Goal: Task Accomplishment & Management: Manage account settings

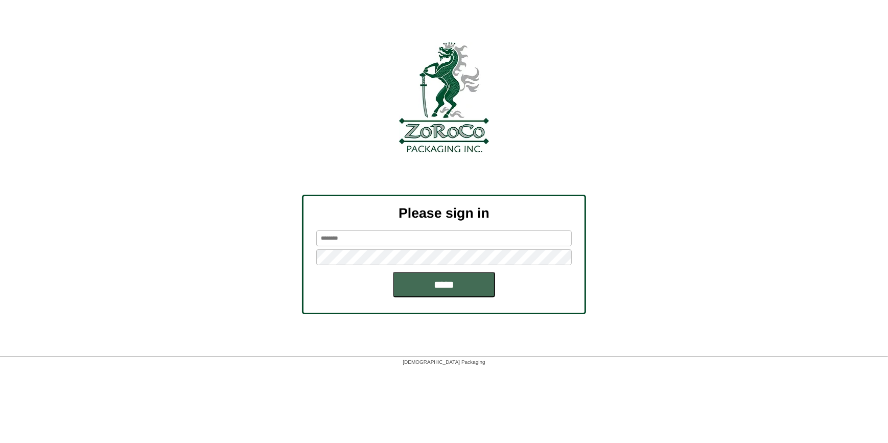
type input "*********"
click at [442, 282] on input "*****" at bounding box center [444, 285] width 102 height 26
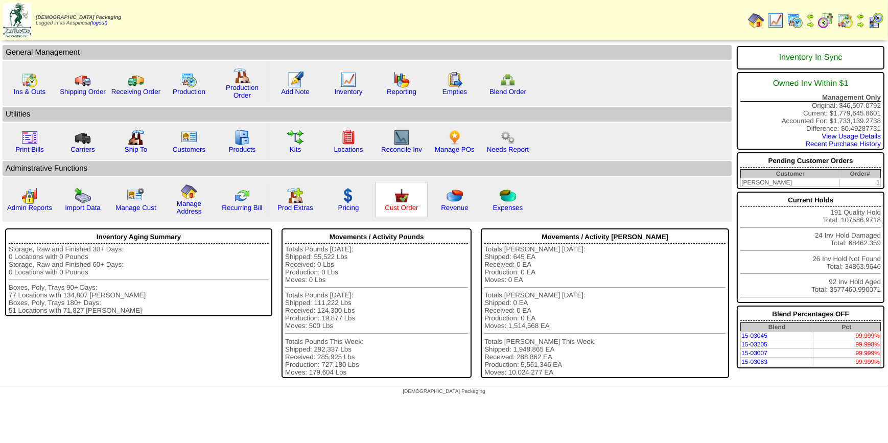
click at [392, 204] on link "Cust Order" at bounding box center [401, 208] width 33 height 8
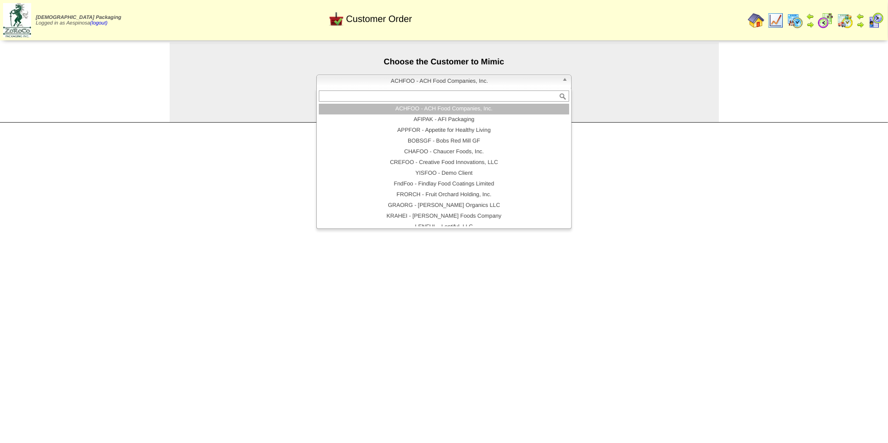
click at [423, 85] on span "ACHFOO - ACH Food Companies, Inc." at bounding box center [439, 81] width 237 height 12
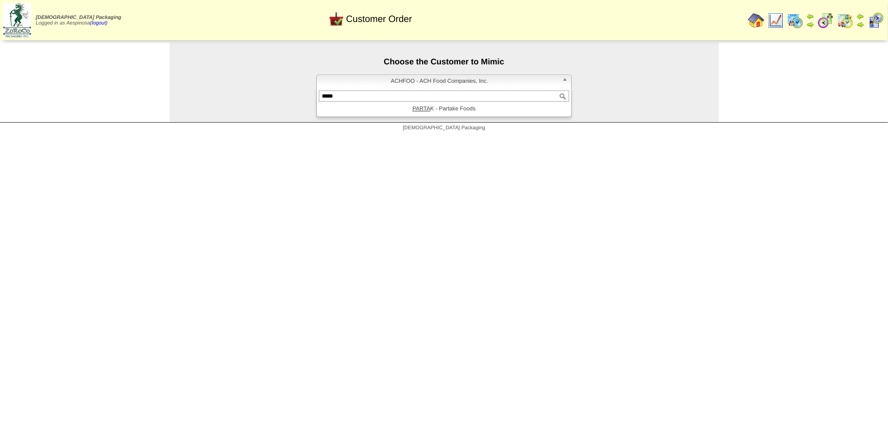
type input "*****"
click at [442, 111] on li "PARTA K - Partake Foods" at bounding box center [444, 109] width 250 height 11
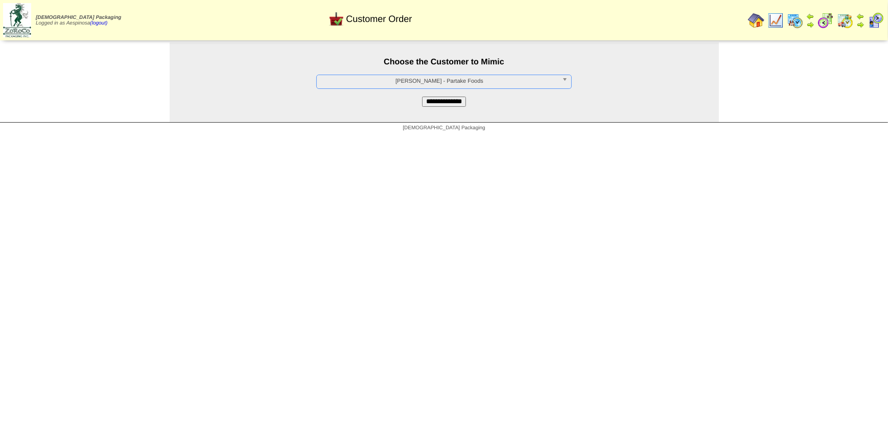
click at [442, 106] on input "**********" at bounding box center [444, 102] width 44 height 10
click at [444, 98] on input "**********" at bounding box center [444, 102] width 44 height 10
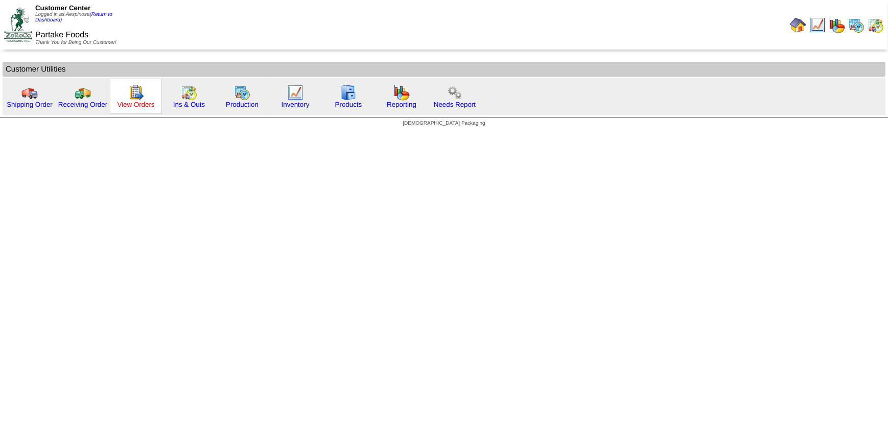
click at [148, 103] on link "View Orders" at bounding box center [135, 105] width 37 height 8
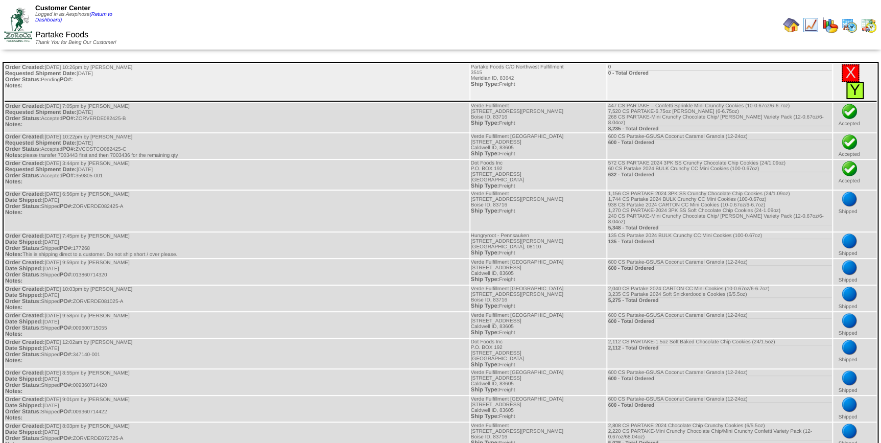
click at [856, 93] on link "Y" at bounding box center [855, 90] width 10 height 17
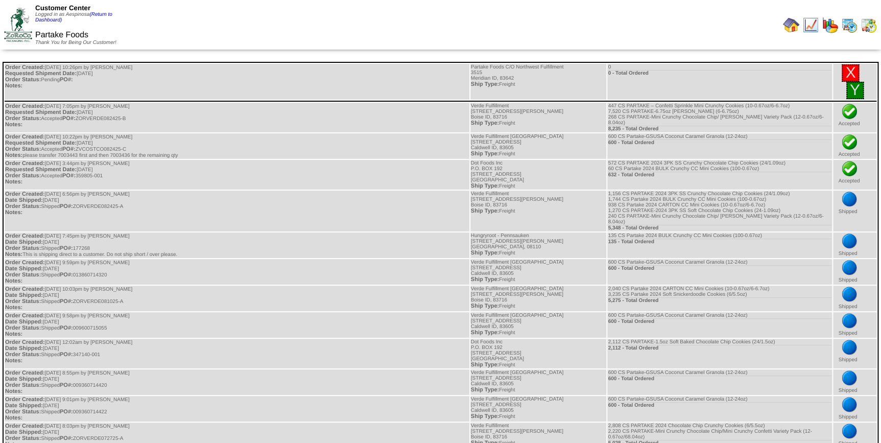
click at [21, 12] on img at bounding box center [18, 25] width 28 height 34
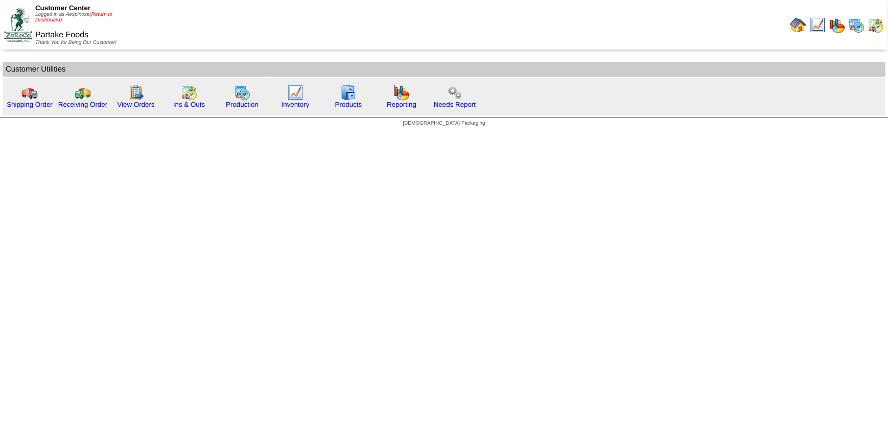
click at [99, 12] on link "(Return to Dashboard)" at bounding box center [73, 17] width 77 height 11
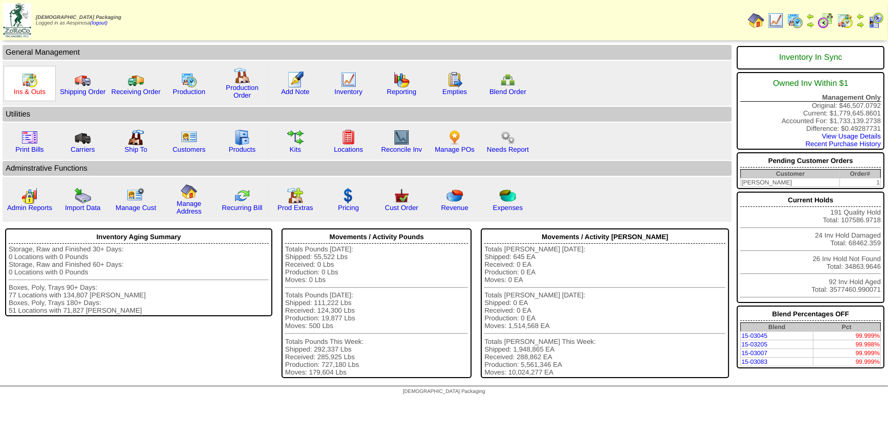
click at [34, 90] on link "Ins & Outs" at bounding box center [30, 92] width 32 height 8
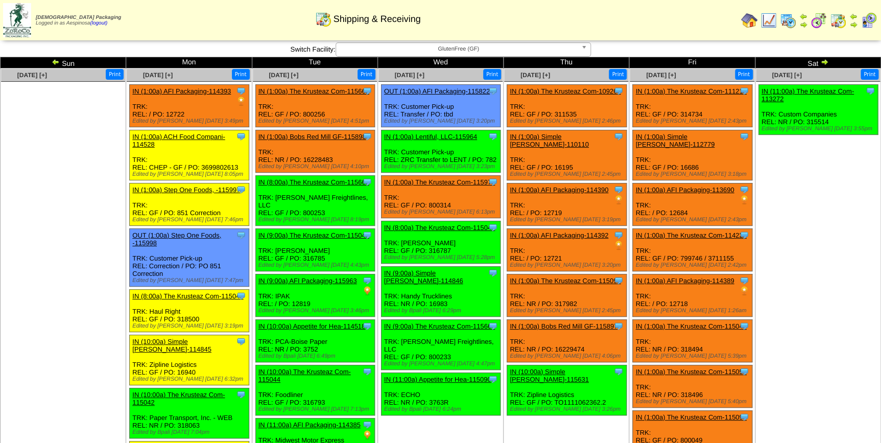
click at [218, 293] on link "IN (8:00a) The Krusteaz Com-115047" at bounding box center [187, 296] width 111 height 8
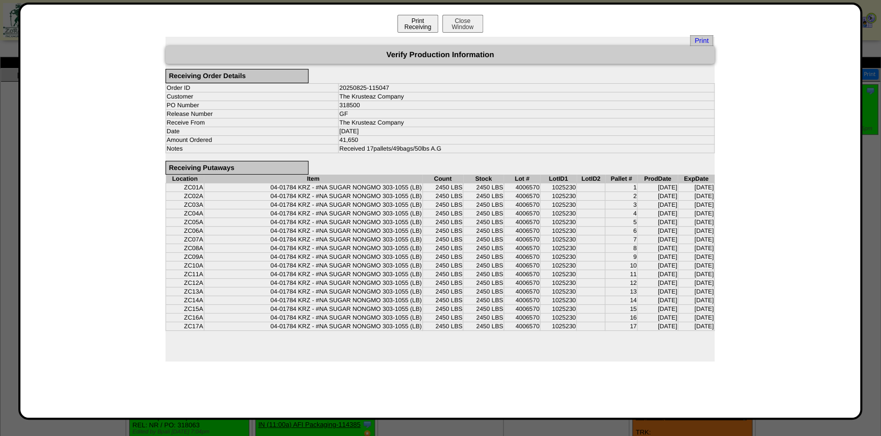
click at [423, 27] on button "Print Receiving" at bounding box center [418, 24] width 41 height 18
click at [708, 36] on span "Print" at bounding box center [701, 40] width 23 height 11
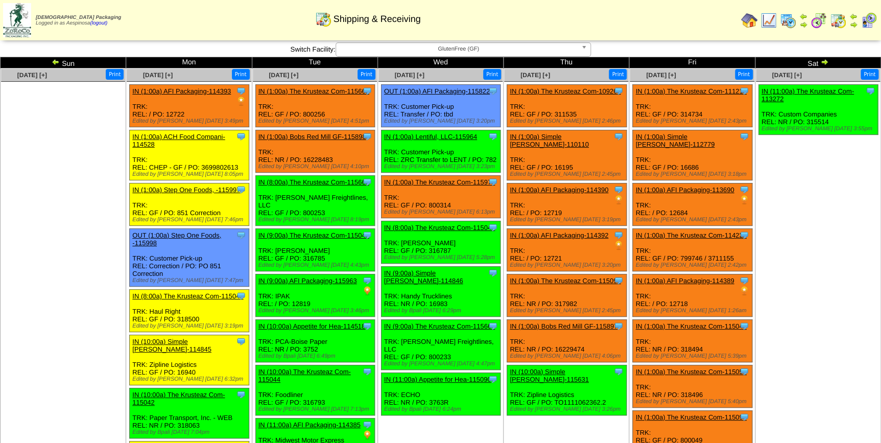
click at [778, 266] on td "[DATE] [+] Print Clone Item IN (11:00a) The Krusteaz Com-113272 The Krusteaz Co…" at bounding box center [818, 338] width 126 height 540
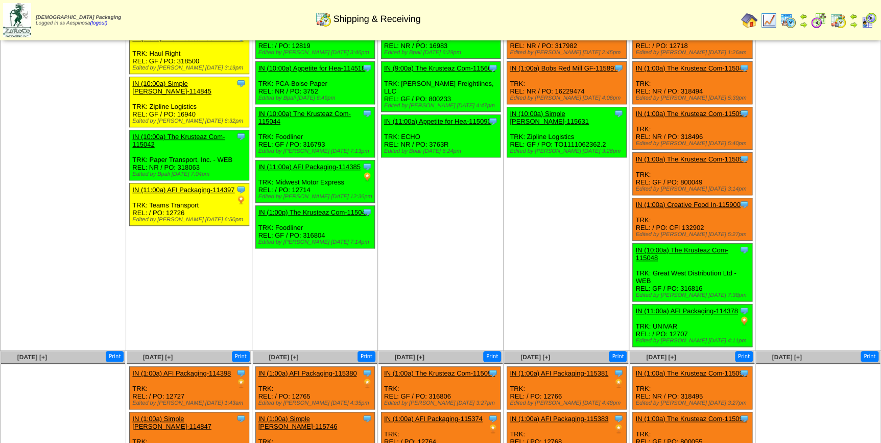
click at [436, 211] on td "Aug 27 [+] Print Clone Item OUT (1:00a) AFI Packaging-115822 AFI Packaging Sche…" at bounding box center [441, 80] width 126 height 540
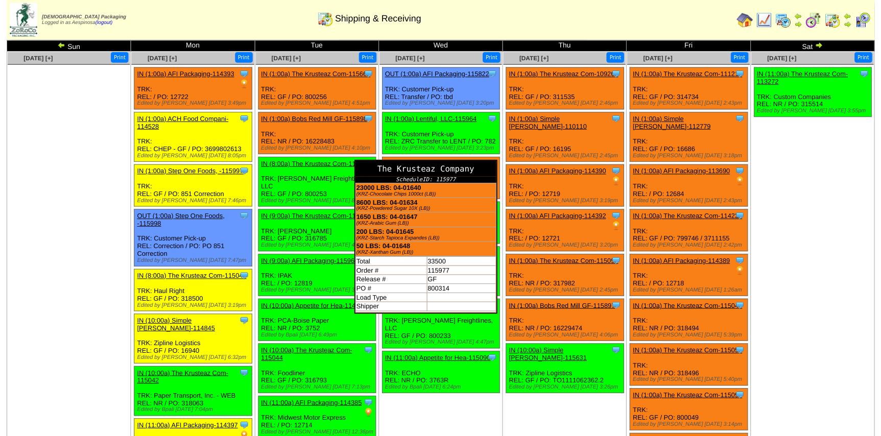
scroll to position [0, 0]
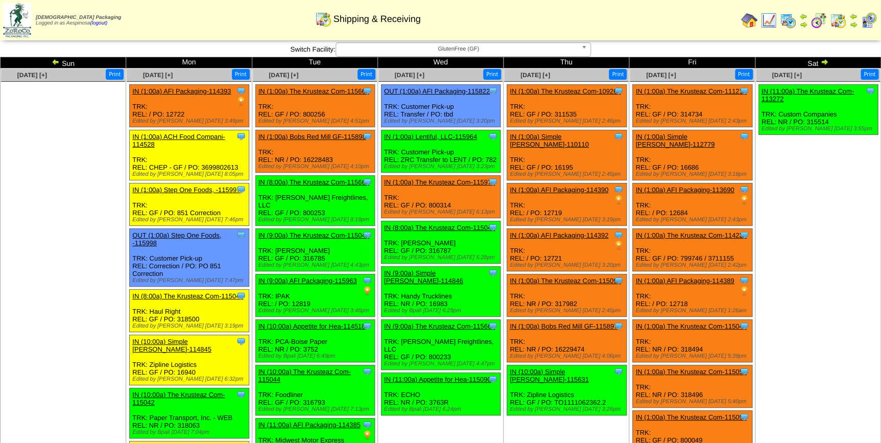
click at [811, 254] on td "[DATE] [+] Print Clone Item IN (11:00a) The Krusteaz Com-113272 The Krusteaz Co…" at bounding box center [818, 338] width 126 height 540
click at [292, 231] on link "IN (9:00a) The Krusteaz Com-115043" at bounding box center [314, 235] width 111 height 8
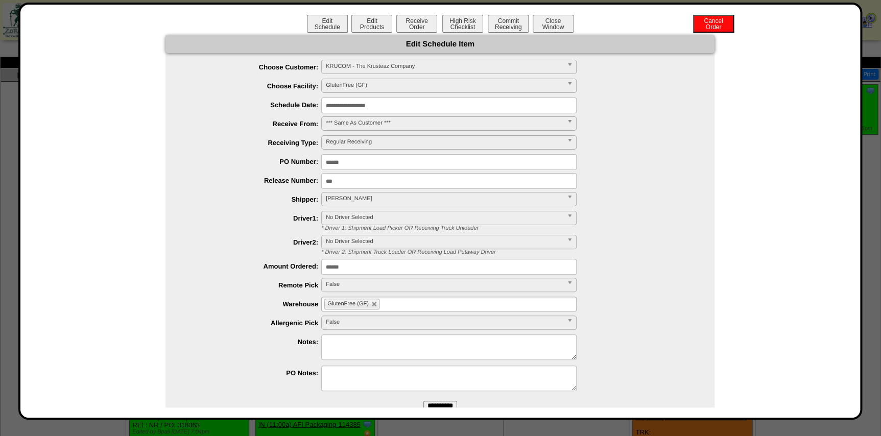
click at [365, 106] on input "**********" at bounding box center [448, 106] width 255 height 16
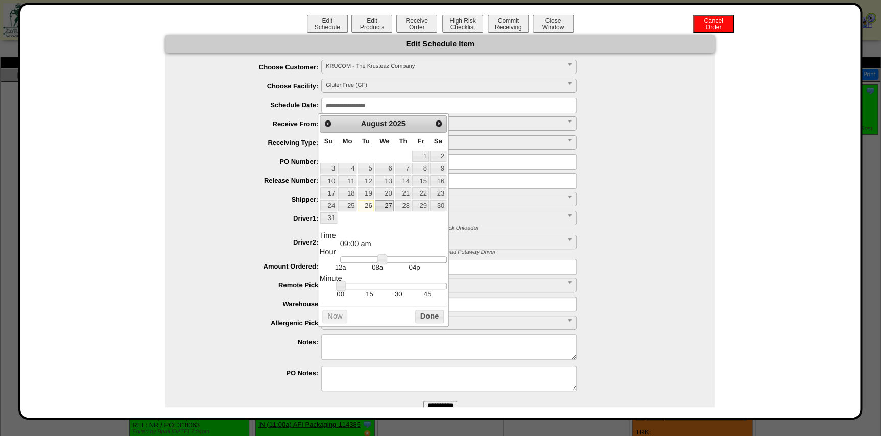
click at [384, 204] on link "27" at bounding box center [384, 205] width 19 height 11
type input "**********"
drag, startPoint x: 383, startPoint y: 261, endPoint x: 404, endPoint y: 264, distance: 20.8
click at [404, 264] on dd "12a 08a 04p" at bounding box center [393, 265] width 107 height 16
click at [418, 312] on button "Done" at bounding box center [429, 316] width 29 height 13
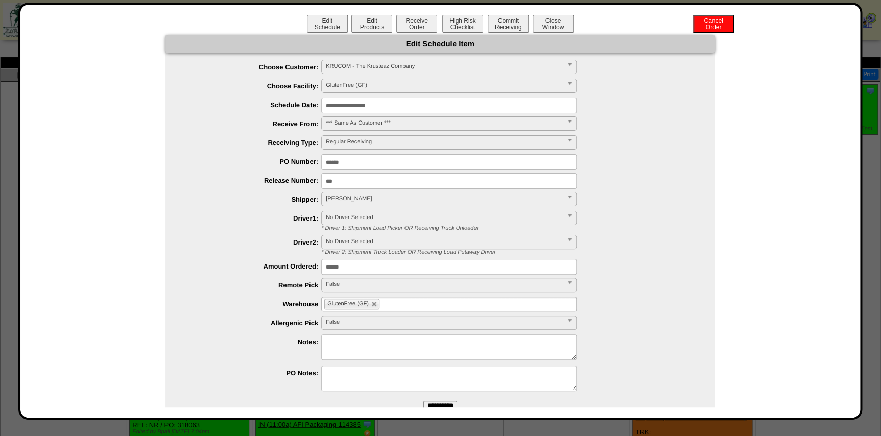
click at [444, 403] on input "**********" at bounding box center [441, 406] width 34 height 10
click at [567, 18] on button "Close Window" at bounding box center [553, 24] width 41 height 18
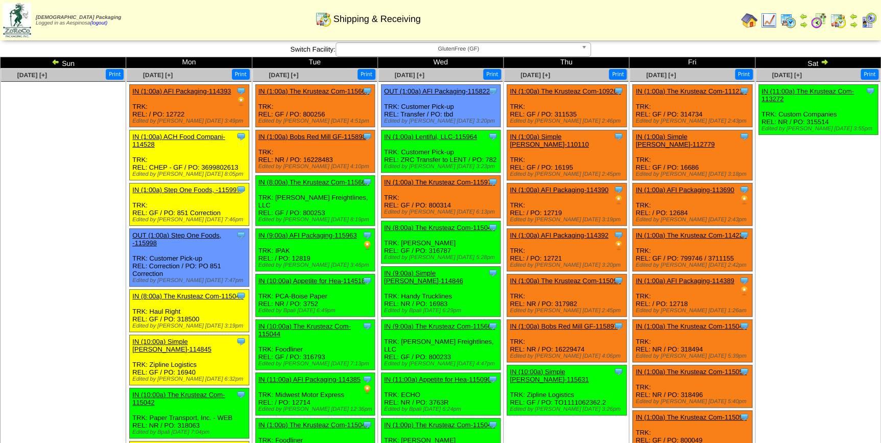
click at [822, 247] on td "[DATE] [+] Print Clone Item IN (11:00a) The Krusteaz Com-113272 The Krusteaz Co…" at bounding box center [818, 338] width 126 height 540
click at [823, 214] on ul "Clone Item IN (11:00a) The Krusteaz Com-113272 The Krusteaz Company ScheduleID:…" at bounding box center [818, 160] width 124 height 153
click at [869, 23] on img at bounding box center [869, 20] width 16 height 16
click at [808, 260] on td "Aug 30 [+] Print Clone Item IN (11:00a) The Krusteaz Com-113272 The Krusteaz Co…" at bounding box center [818, 338] width 126 height 540
click at [827, 65] on img at bounding box center [825, 62] width 8 height 8
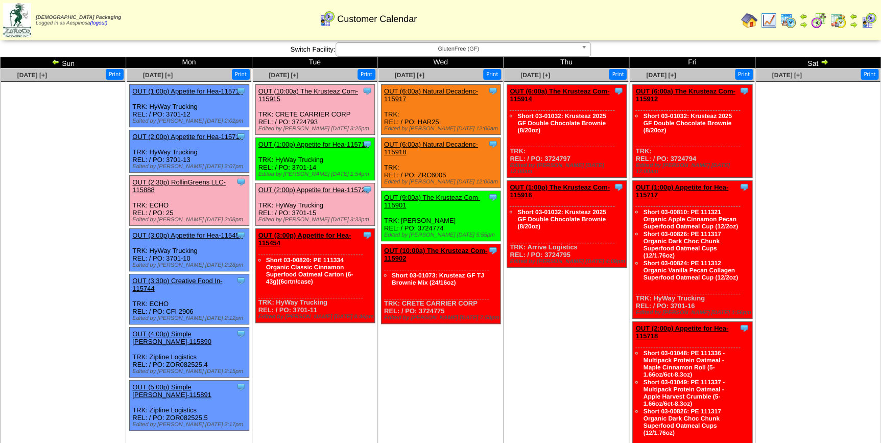
click at [704, 92] on link "OUT (6:00a) The Krusteaz Com-115912" at bounding box center [686, 94] width 100 height 15
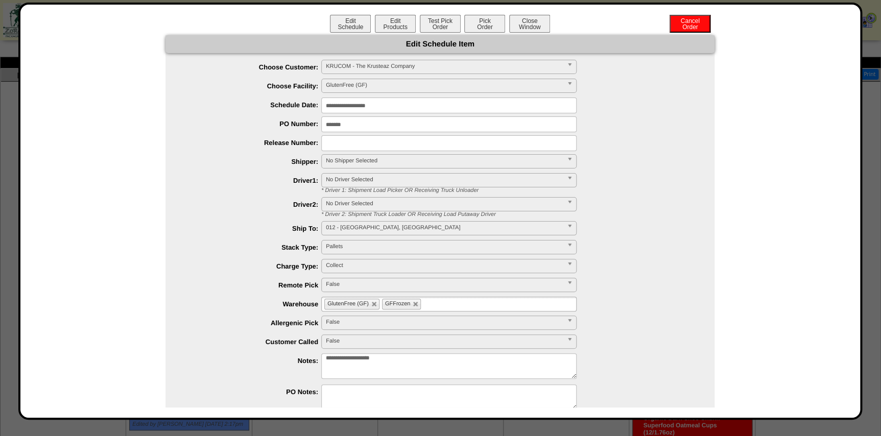
click at [399, 106] on input "**********" at bounding box center [448, 106] width 255 height 16
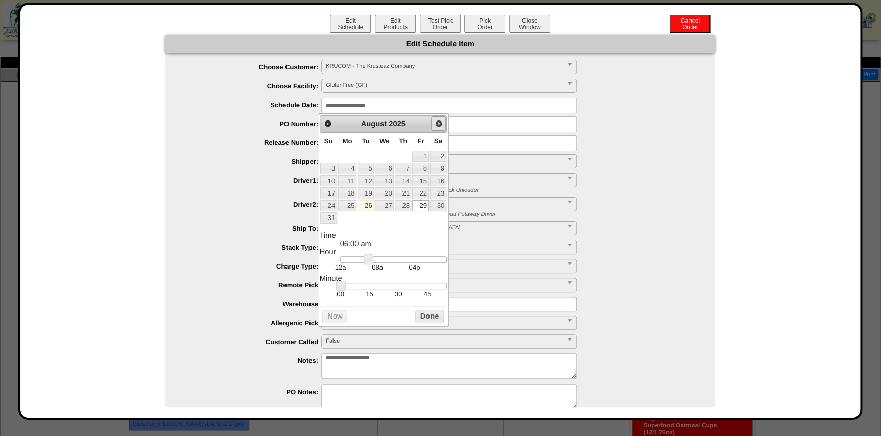
click at [443, 124] on span "Next" at bounding box center [439, 124] width 8 height 8
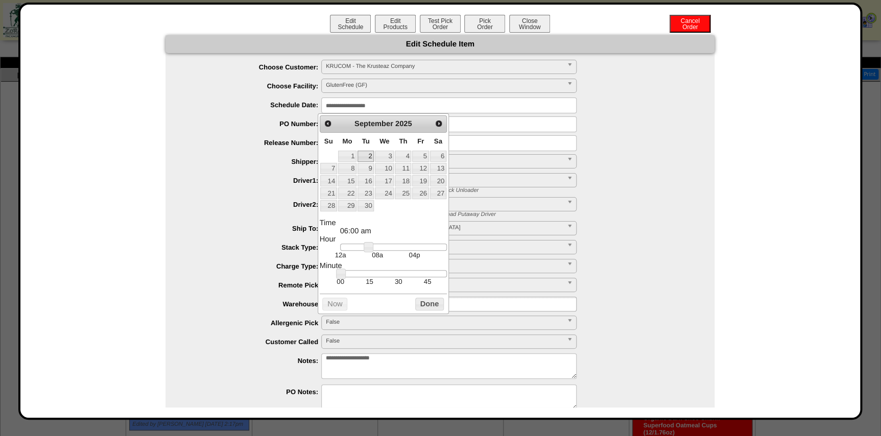
click at [362, 160] on link "2" at bounding box center [366, 156] width 16 height 11
type input "**********"
drag, startPoint x: 378, startPoint y: 247, endPoint x: 413, endPoint y: 246, distance: 35.3
click at [413, 246] on link at bounding box center [412, 247] width 10 height 10
click at [432, 301] on button "Done" at bounding box center [429, 304] width 29 height 13
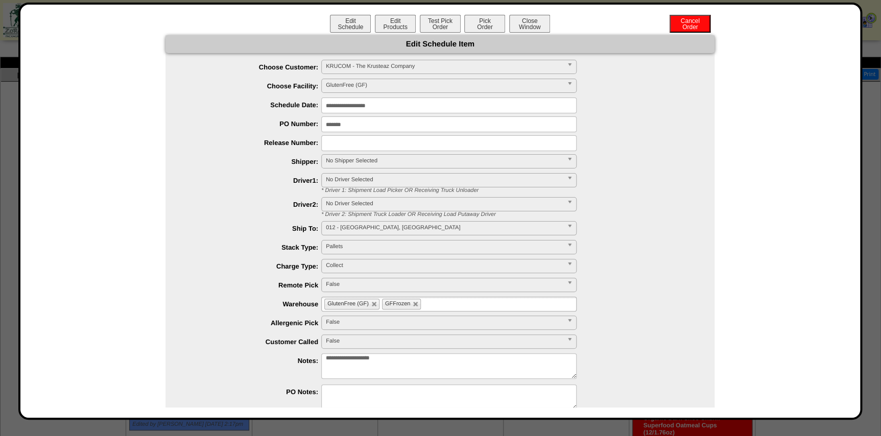
click at [373, 167] on span "No Shipper Selected" at bounding box center [444, 161] width 237 height 12
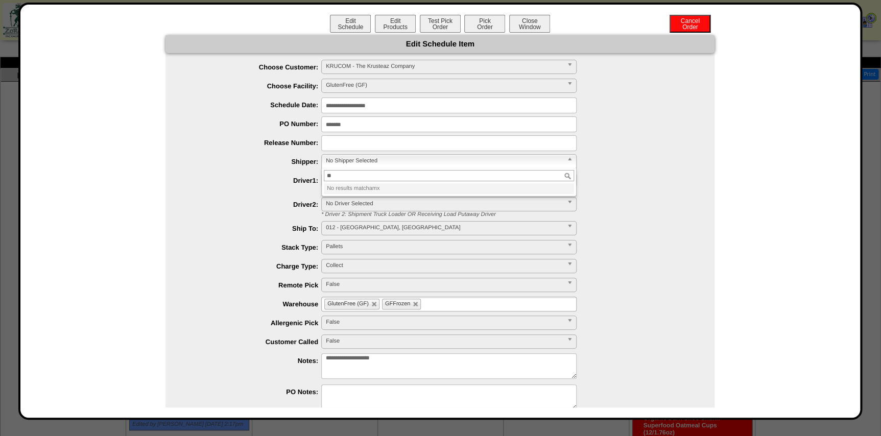
type input "*"
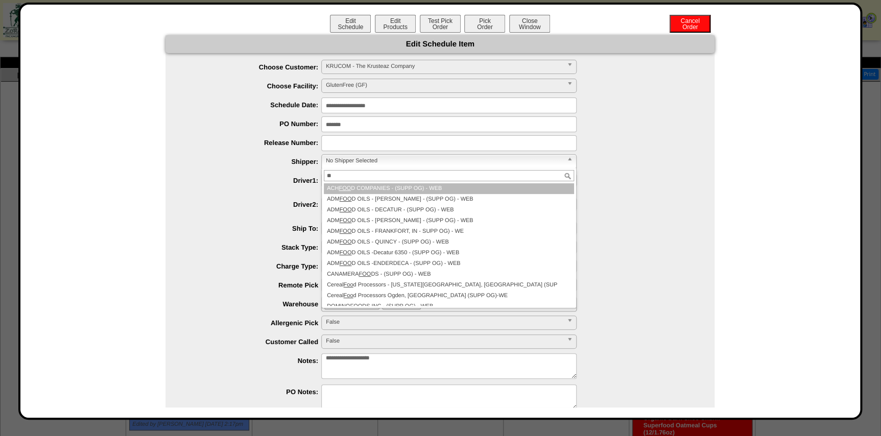
type input "*"
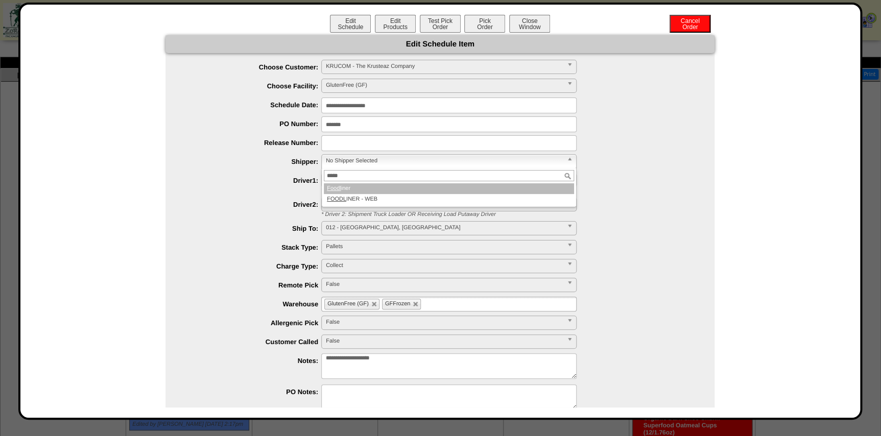
type input "*****"
click at [371, 192] on li "Foodl iner" at bounding box center [449, 188] width 250 height 11
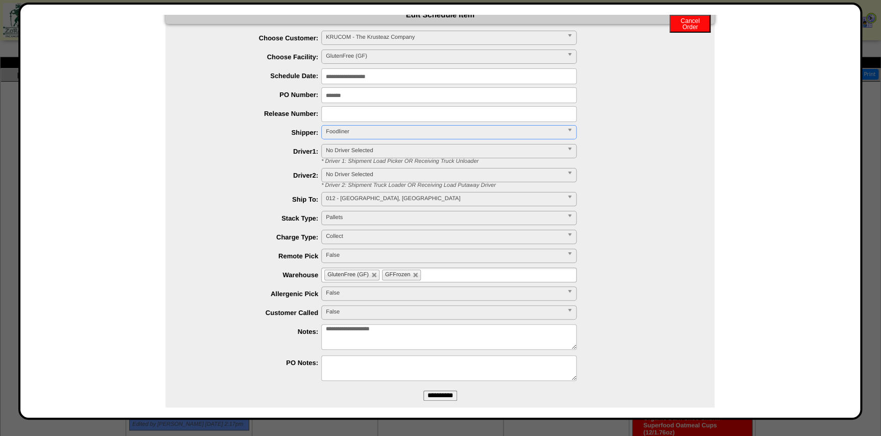
scroll to position [45, 0]
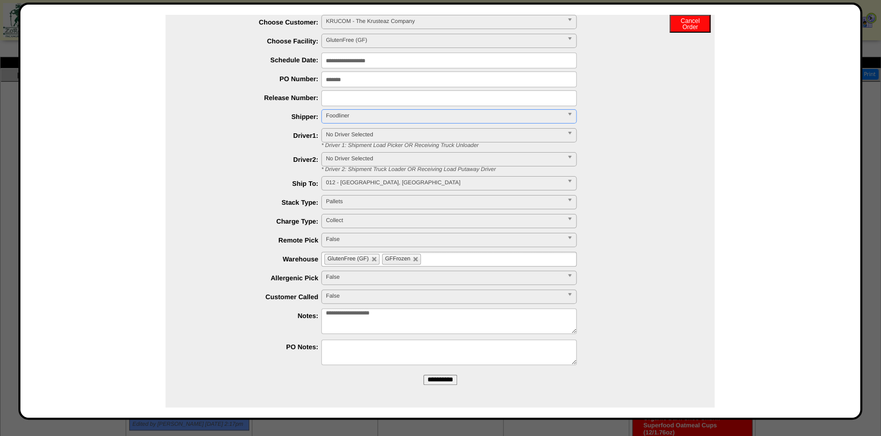
click at [440, 268] on ul "**********" at bounding box center [440, 191] width 549 height 353
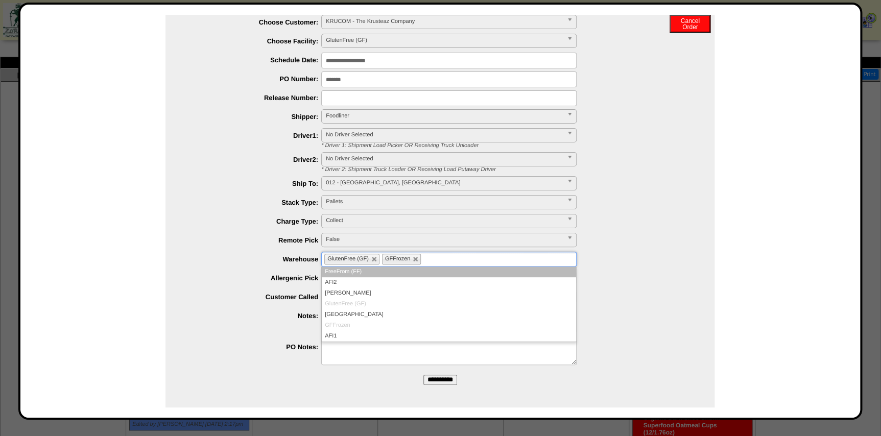
click at [441, 263] on ul "GlutenFree (GF) GFFrozen" at bounding box center [448, 259] width 255 height 15
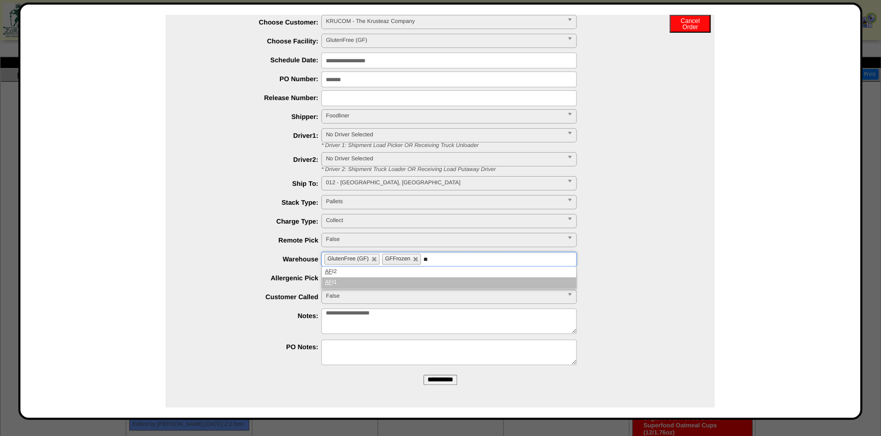
type input "**"
click at [410, 277] on li "AF I1" at bounding box center [449, 282] width 254 height 11
type input "**"
click at [410, 276] on li "AF I2" at bounding box center [449, 272] width 254 height 11
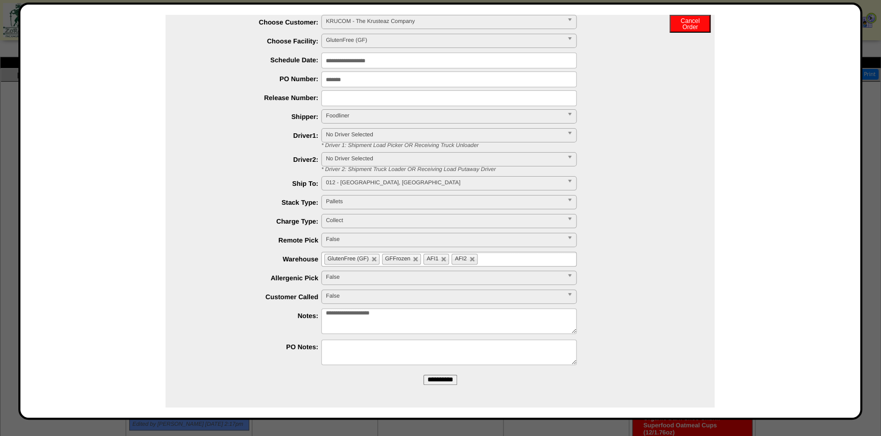
click at [433, 381] on input "**********" at bounding box center [441, 380] width 34 height 10
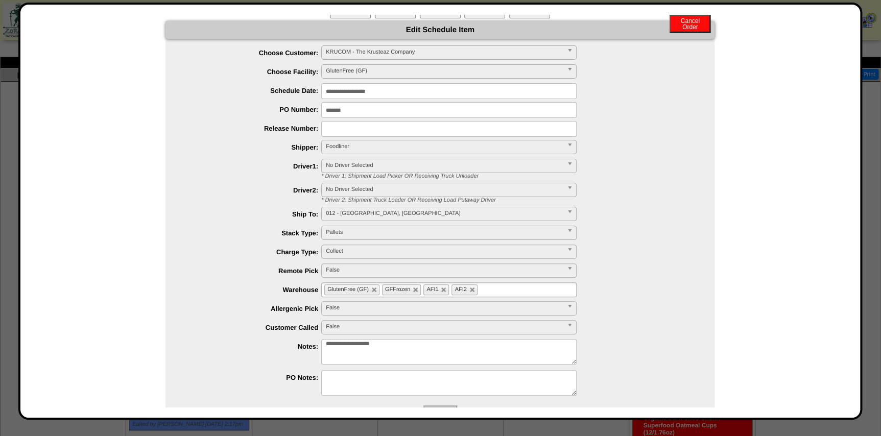
scroll to position [0, 0]
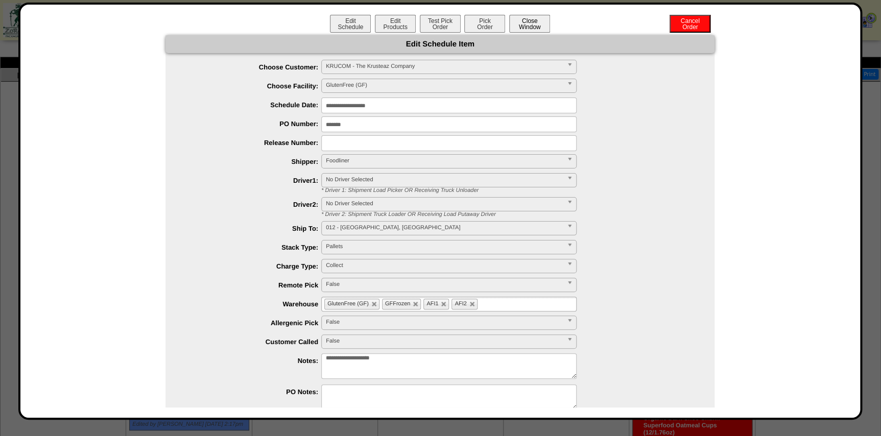
drag, startPoint x: 535, startPoint y: 32, endPoint x: 528, endPoint y: 26, distance: 8.7
click at [528, 26] on button "Close Window" at bounding box center [529, 24] width 41 height 18
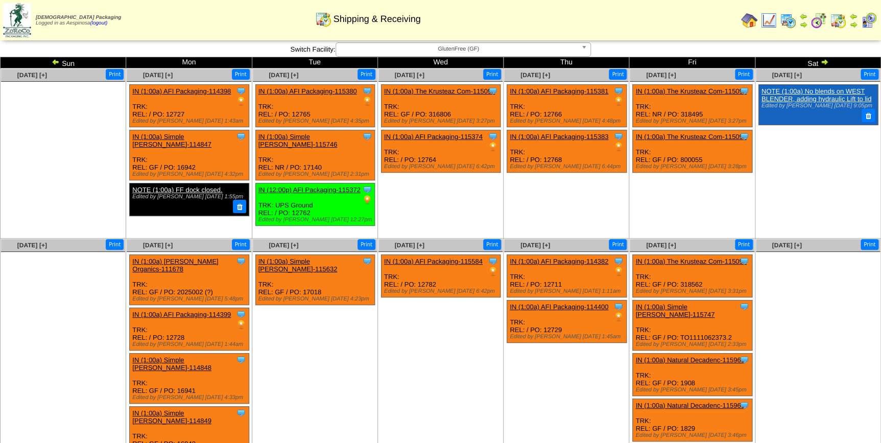
click at [825, 68] on td "[DATE] [+] Print Clone Item NOTE (1:00a) No blends on WEST BLENDER, adding hydr…" at bounding box center [818, 153] width 126 height 170
click at [825, 64] on img at bounding box center [825, 62] width 8 height 8
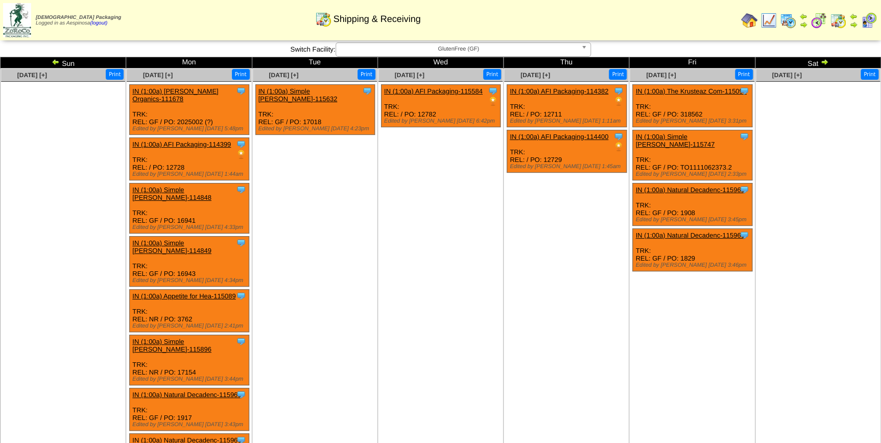
click at [825, 63] on img at bounding box center [825, 62] width 8 height 8
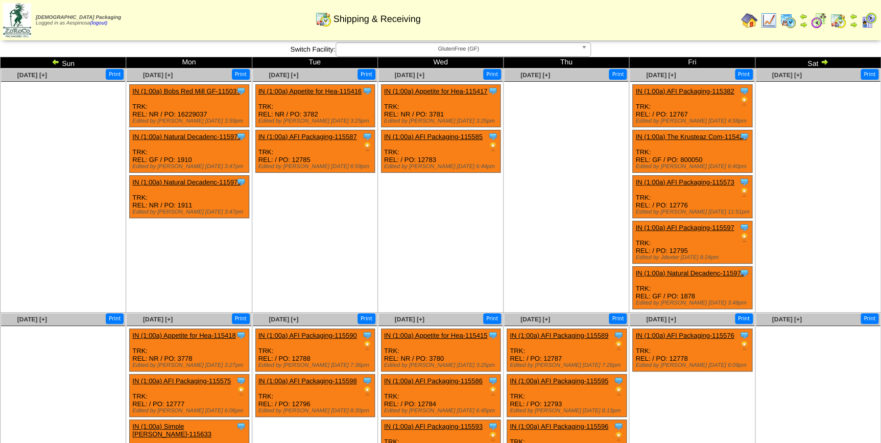
click at [505, 51] on span "GlutenFree (GF)" at bounding box center [458, 49] width 237 height 12
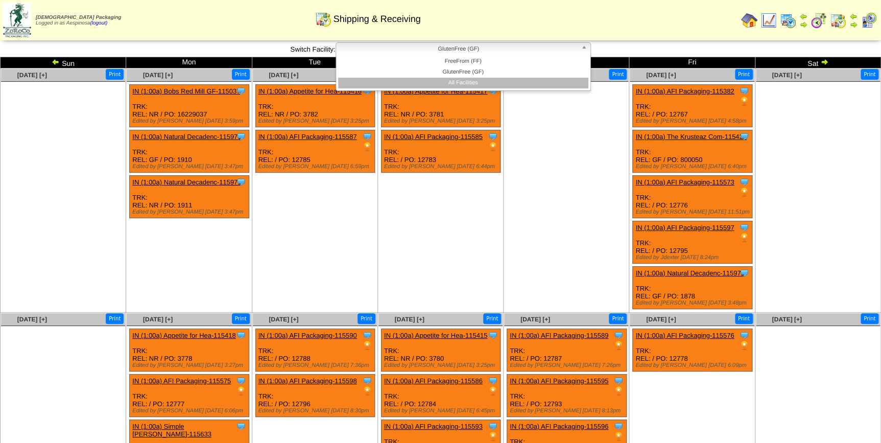
click at [509, 81] on li "All Facilities" at bounding box center [463, 83] width 250 height 11
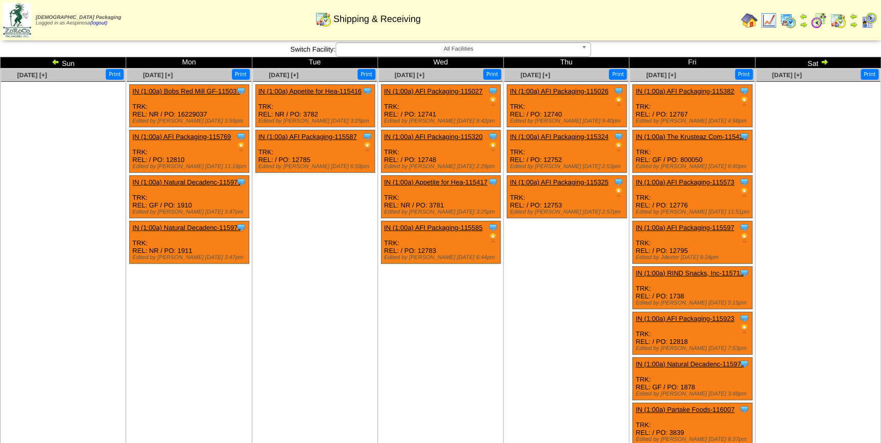
click at [54, 59] on img at bounding box center [56, 62] width 8 height 8
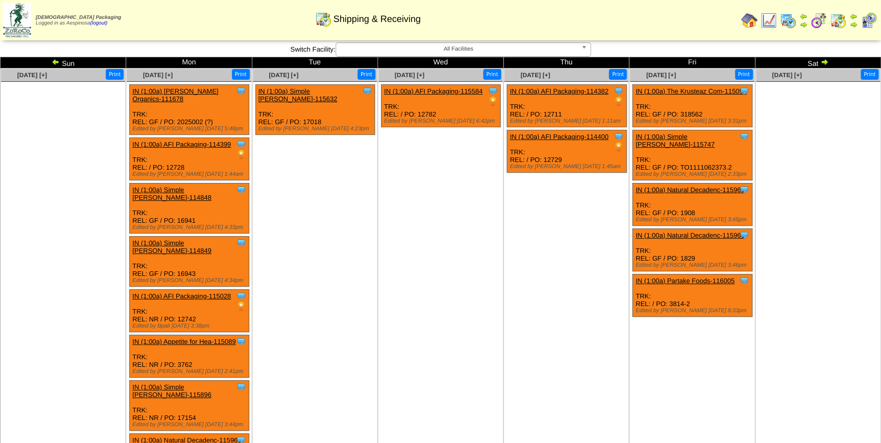
click at [54, 59] on img at bounding box center [56, 62] width 8 height 8
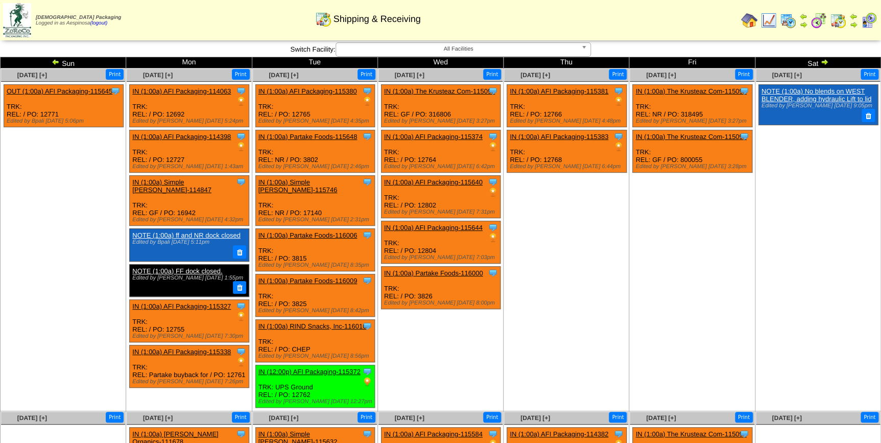
drag, startPoint x: 0, startPoint y: 0, endPoint x: 54, endPoint y: 59, distance: 80.3
click at [54, 59] on img at bounding box center [56, 62] width 8 height 8
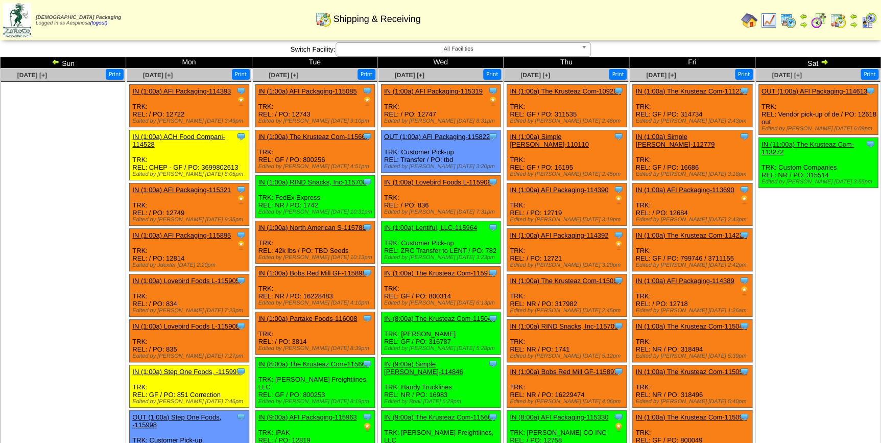
scroll to position [295, 0]
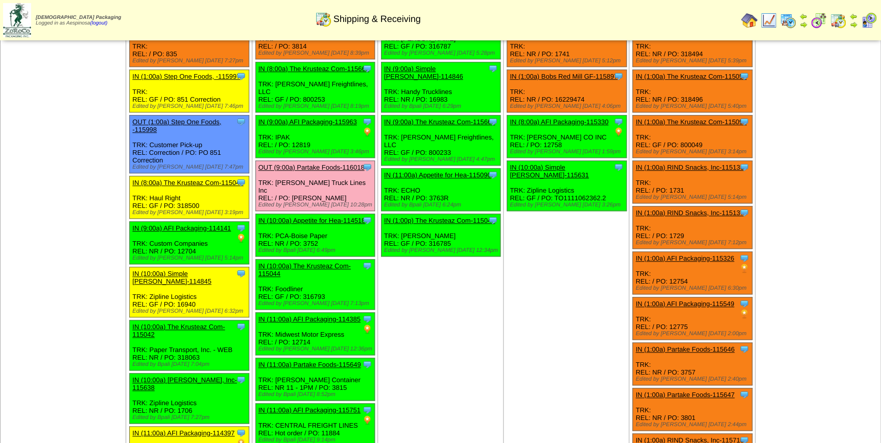
click at [540, 363] on td "Aug 28 [+] Print Clone Item IN (1:00a) The Krusteaz Com-109263 The Krusteaz Com…" at bounding box center [567, 316] width 126 height 1086
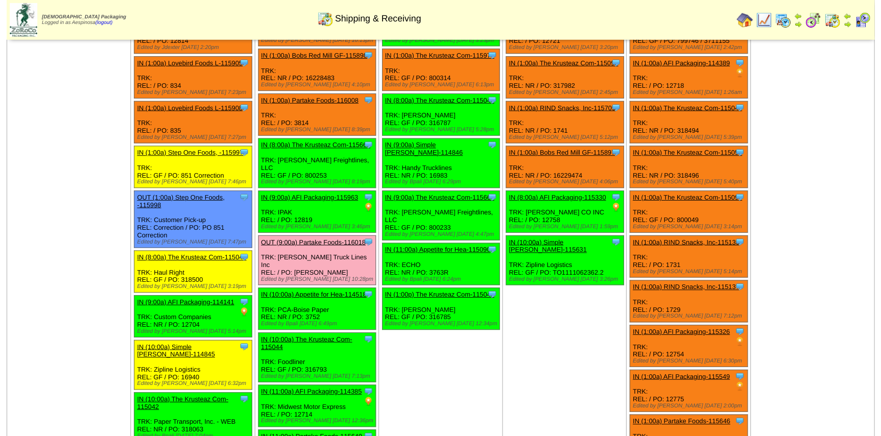
scroll to position [232, 0]
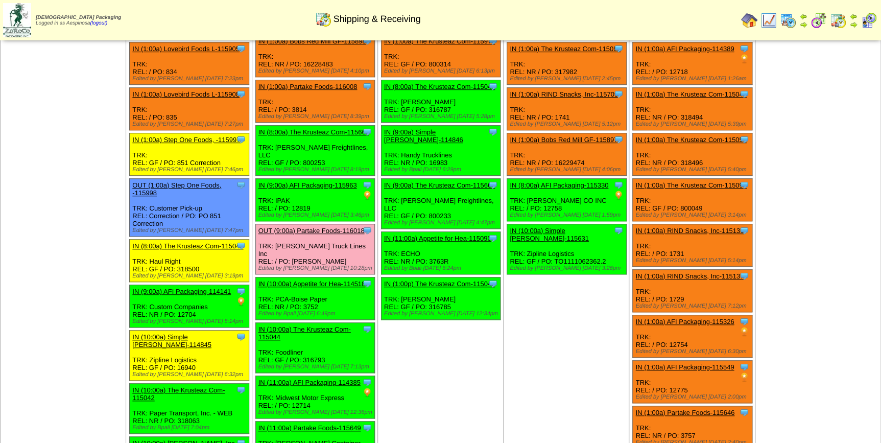
click at [290, 326] on link "IN (10:00a) The Krusteaz Com-115044" at bounding box center [305, 333] width 92 height 15
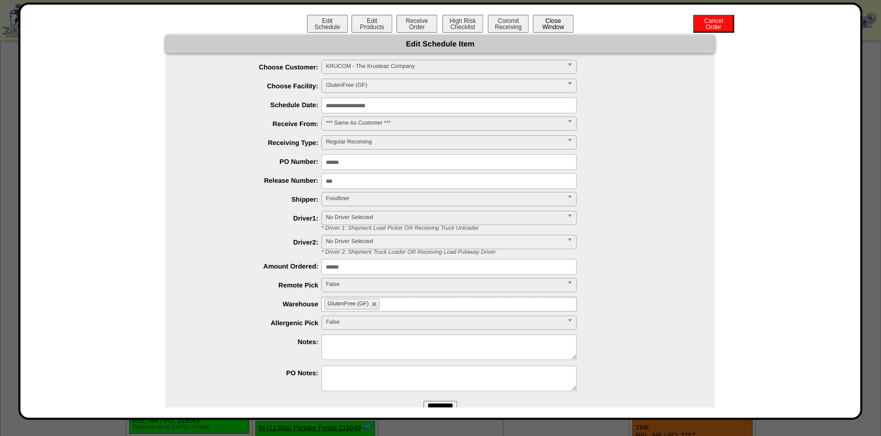
click at [551, 25] on button "Close Window" at bounding box center [553, 24] width 41 height 18
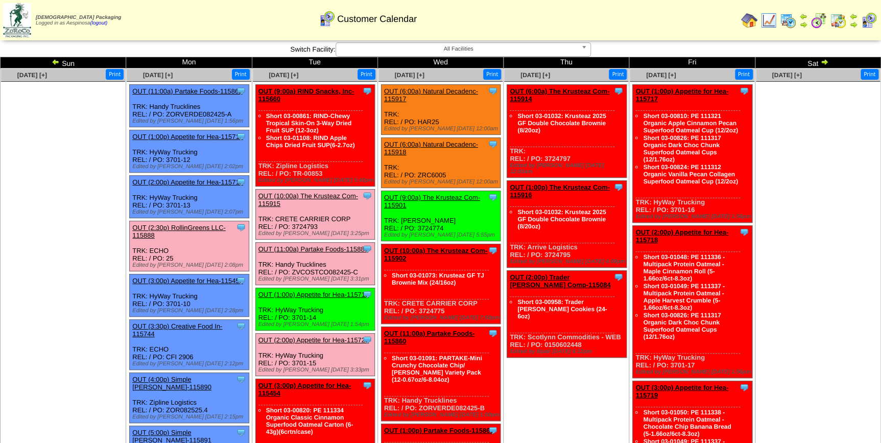
click at [795, 111] on ul at bounding box center [818, 158] width 124 height 153
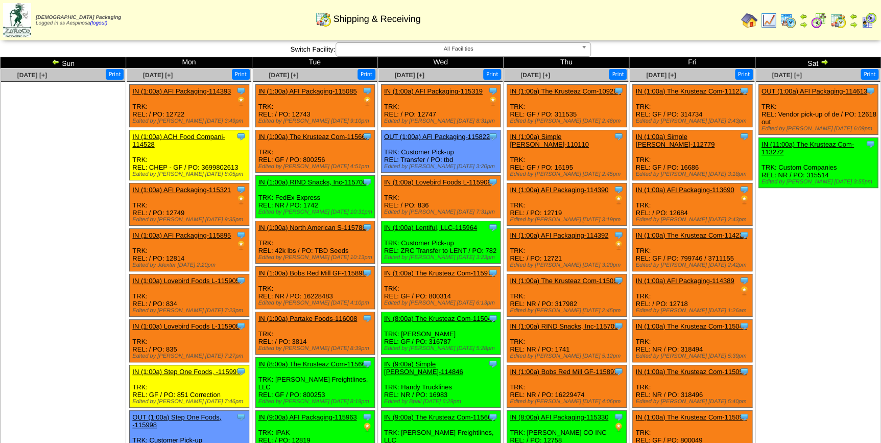
click at [183, 371] on link "IN (1:00a) Step One Foods, -115997" at bounding box center [186, 372] width 108 height 8
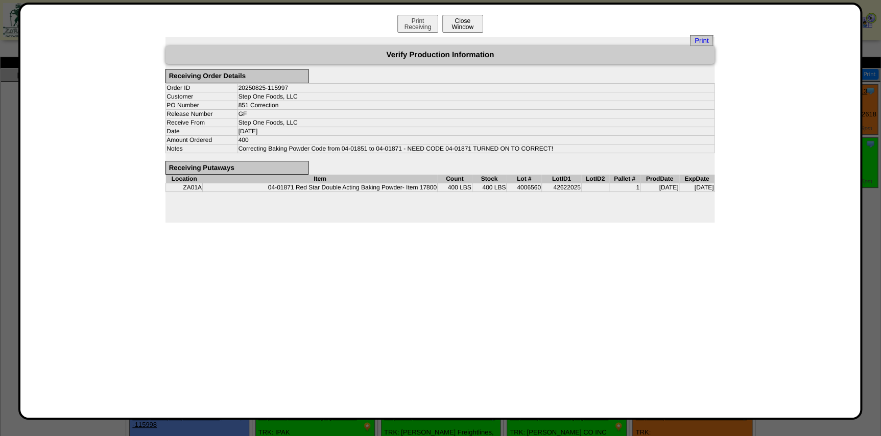
click at [479, 20] on button "Close Window" at bounding box center [463, 24] width 41 height 18
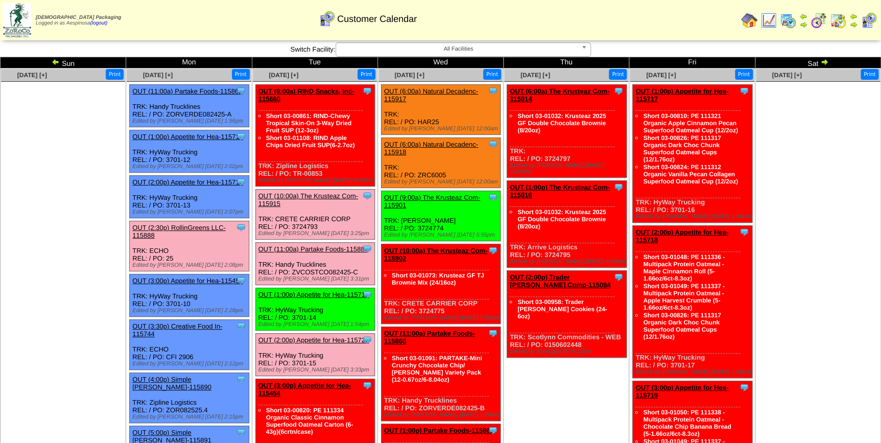
click at [792, 19] on img at bounding box center [788, 20] width 16 height 16
click at [326, 88] on link "OUT (9:00a) RIND Snacks, Inc-115660" at bounding box center [307, 94] width 96 height 15
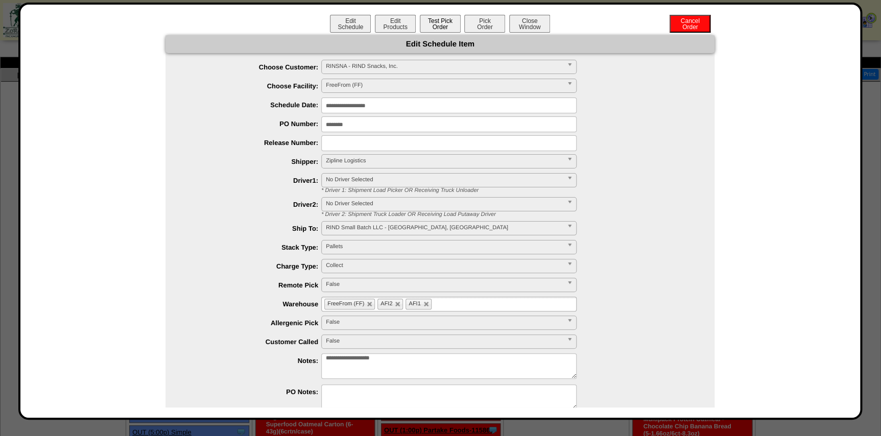
click at [437, 26] on button "Test Pick Order" at bounding box center [440, 24] width 41 height 18
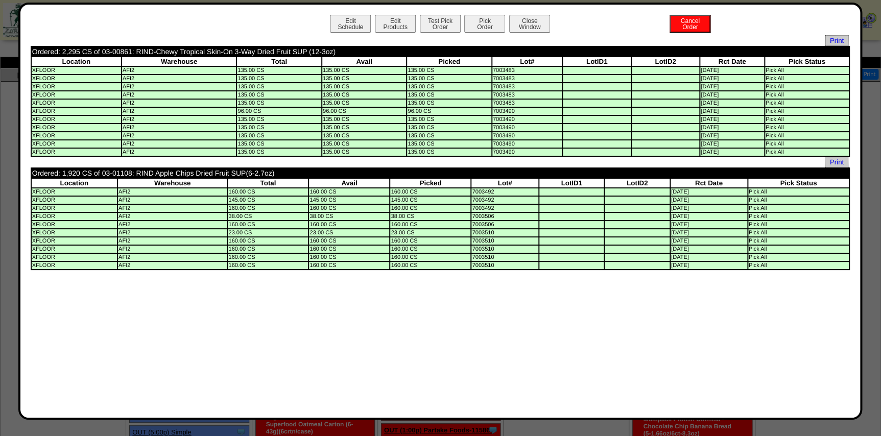
click at [131, 56] on td "Ordered: 1,920 CS of 03-01108: RIND Apple Chips Dried Fruit SUP(6-2.7oz)" at bounding box center [366, 51] width 668 height 9
drag, startPoint x: 131, startPoint y: 175, endPoint x: 100, endPoint y: 174, distance: 30.7
click at [100, 56] on td "Ordered: 1,920 CS of 03-01108: RIND Apple Chips Dried Fruit SUP(6-2.7oz)" at bounding box center [366, 51] width 668 height 9
copy td "03-01108"
drag, startPoint x: 130, startPoint y: 51, endPoint x: 101, endPoint y: 52, distance: 29.2
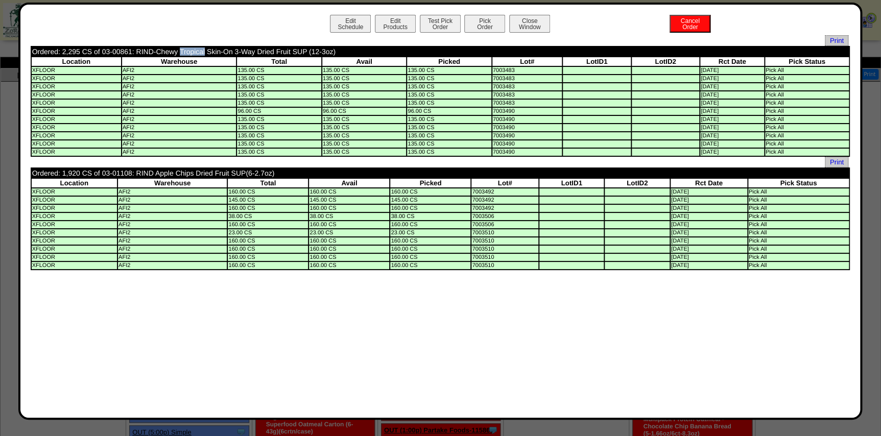
click at [101, 52] on td "Ordered: 2,295 CS of 03-00861: RIND-Chewy Tropical Skin-On 3-Way Dried Fruit SU…" at bounding box center [366, 51] width 668 height 9
copy td "03-00861"
drag, startPoint x: 131, startPoint y: 175, endPoint x: 100, endPoint y: 177, distance: 30.7
click at [100, 56] on td "Ordered: 1,920 CS of 03-01108: RIND Apple Chips Dried Fruit SUP(6-2.7oz)" at bounding box center [366, 51] width 668 height 9
copy td "03-01108"
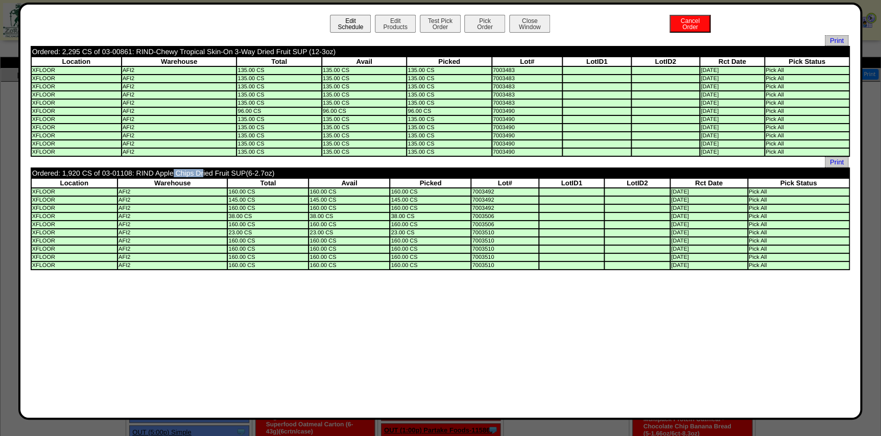
click at [345, 18] on button "Edit Schedule" at bounding box center [350, 24] width 41 height 18
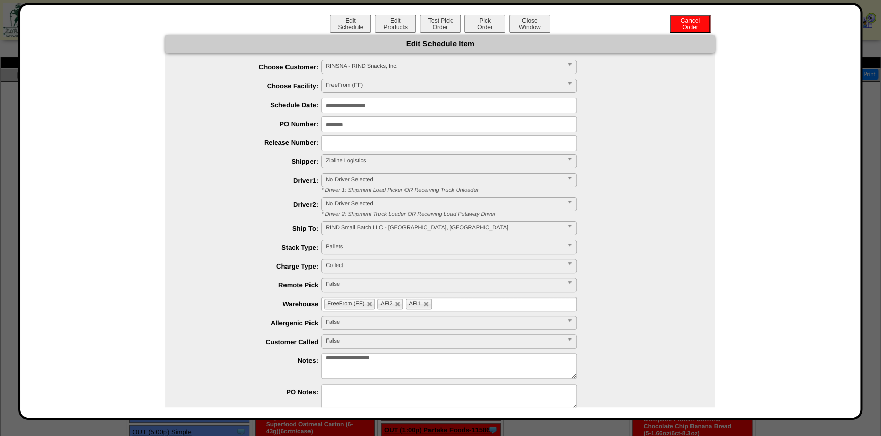
drag, startPoint x: 359, startPoint y: 123, endPoint x: 254, endPoint y: 120, distance: 104.8
click at [255, 120] on li "PO Number: ********" at bounding box center [450, 125] width 529 height 16
click at [403, 24] on button "Edit Products" at bounding box center [395, 24] width 41 height 18
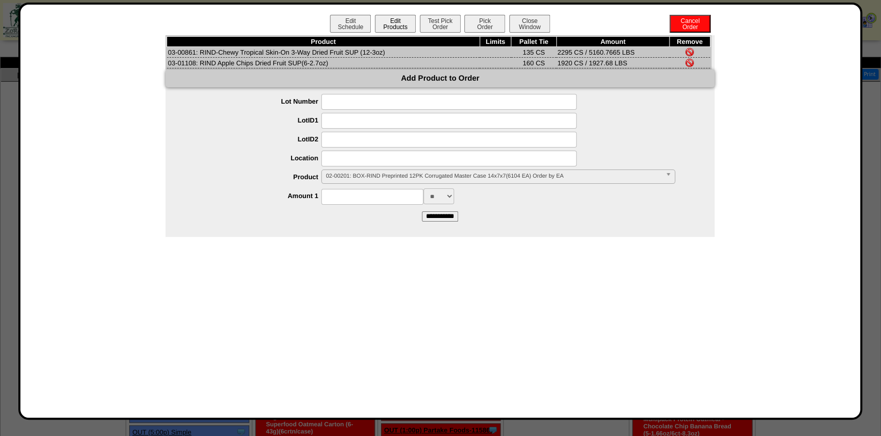
click at [388, 30] on button "Edit Products" at bounding box center [395, 24] width 41 height 18
drag, startPoint x: 194, startPoint y: 63, endPoint x: 168, endPoint y: 64, distance: 25.6
click at [168, 64] on td "03-01108: RIND Apple Chips Dried Fruit SUP(6-2.7oz)" at bounding box center [323, 63] width 313 height 11
copy td "03-01108"
click at [539, 28] on button "Close Window" at bounding box center [529, 24] width 41 height 18
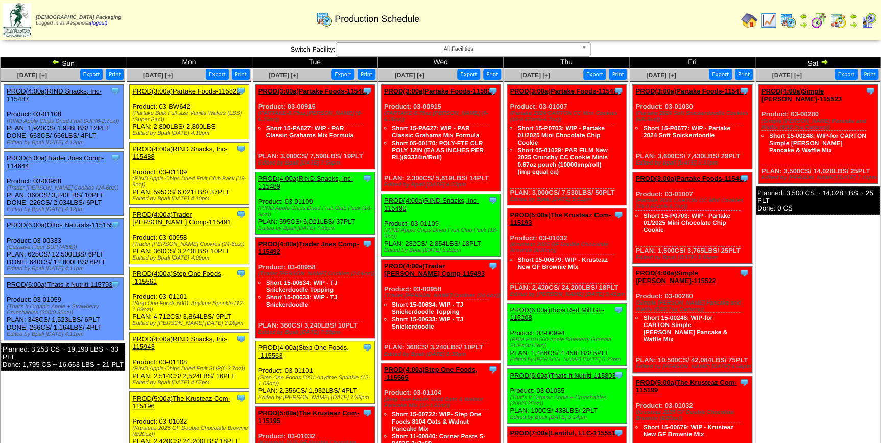
click at [774, 20] on img at bounding box center [769, 20] width 16 height 16
click at [58, 62] on img at bounding box center [56, 62] width 8 height 8
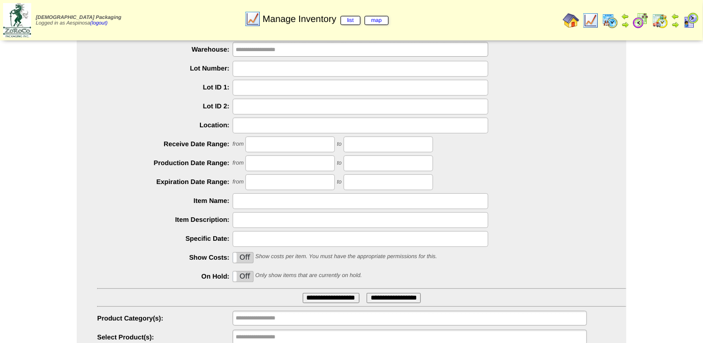
scroll to position [82, 0]
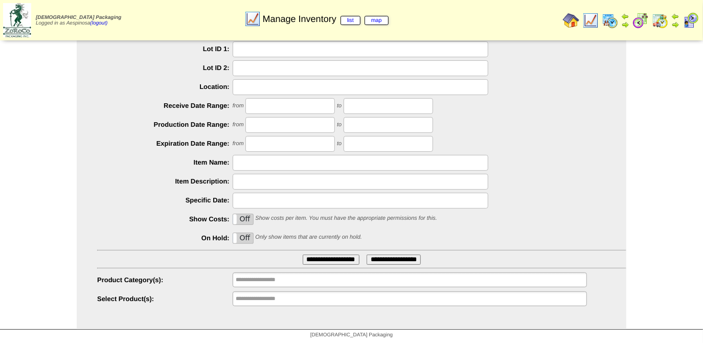
click at [319, 263] on ul "**********" at bounding box center [410, 298] width 354 height 15
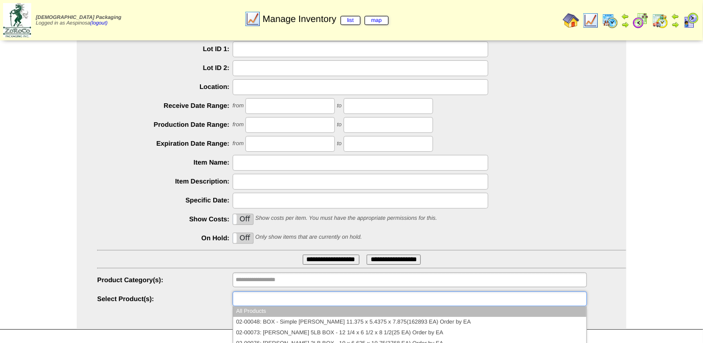
paste input "********"
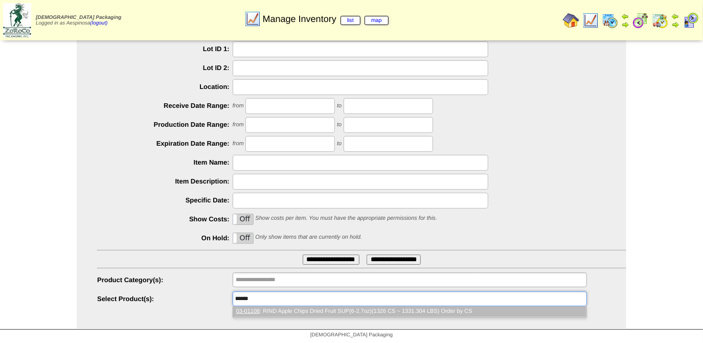
scroll to position [0, 0]
type input "********"
click at [313, 263] on li "03-01108 : RIND Apple Chips Dried Fruit SUP(6-2.7oz)(1326 CS ~ 1331.304 LBS) Or…" at bounding box center [409, 311] width 353 height 11
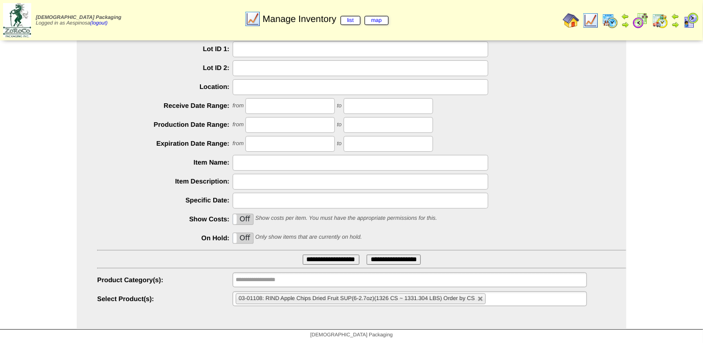
click at [497, 263] on li at bounding box center [494, 299] width 13 height 14
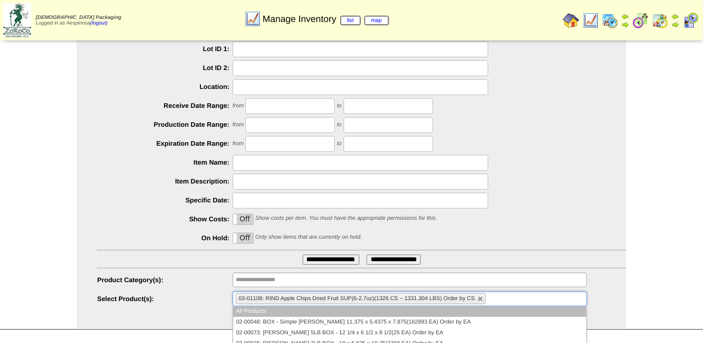
paste input "********"
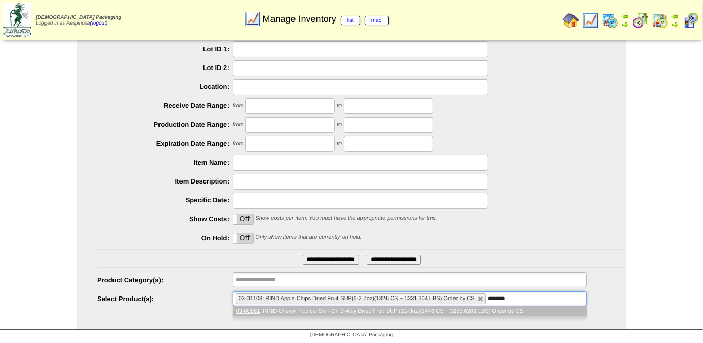
type input "********"
click at [478, 263] on li "03-00861 : RIND-Chewy Tropical Skin-On 3-Way Dried Fruit SUP (12-3oz)(1446 CS ~…" at bounding box center [409, 311] width 353 height 11
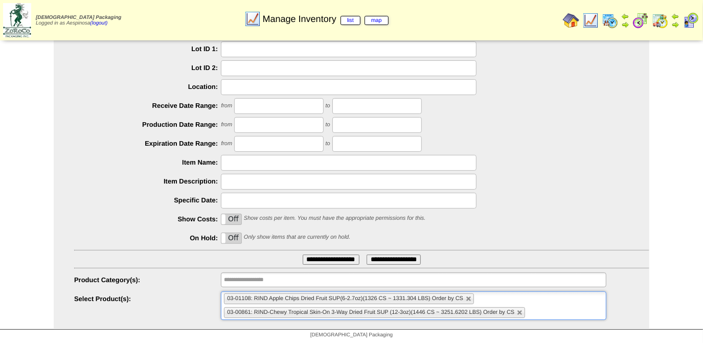
click at [325, 257] on input "**********" at bounding box center [331, 259] width 57 height 10
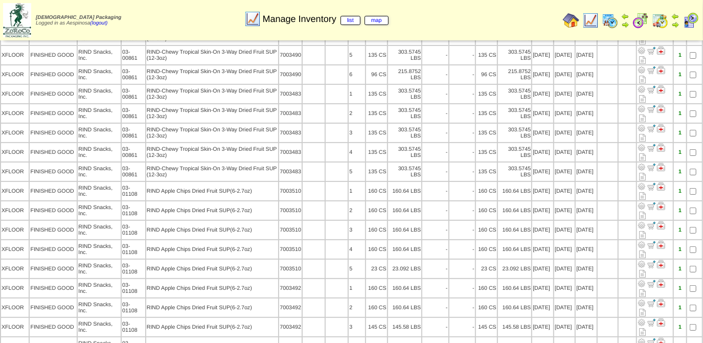
scroll to position [173, 0]
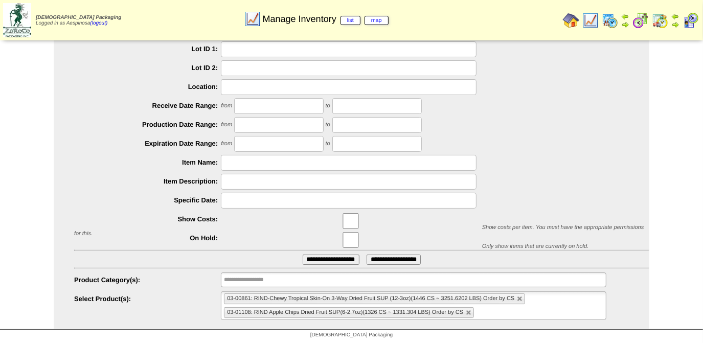
scroll to position [82, 0]
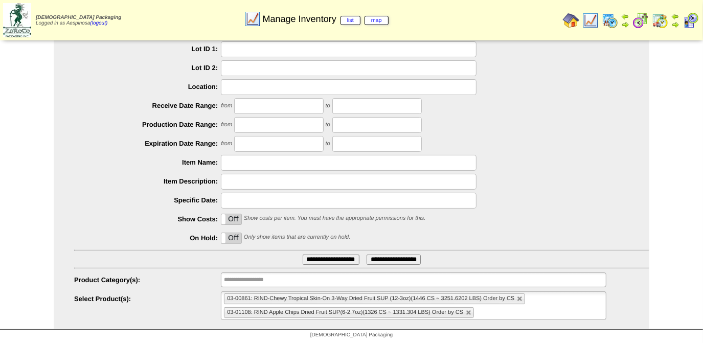
click at [468, 315] on li "03-01108: RIND Apple Chips Dried Fruit SUP(6-2.7oz)(1326 CS ~ 1331.304 LBS) Ord…" at bounding box center [349, 312] width 250 height 11
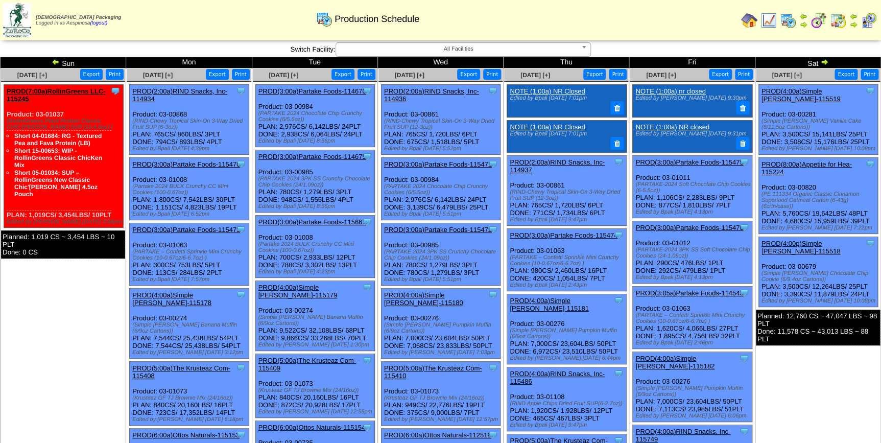
click at [827, 62] on img at bounding box center [825, 62] width 8 height 8
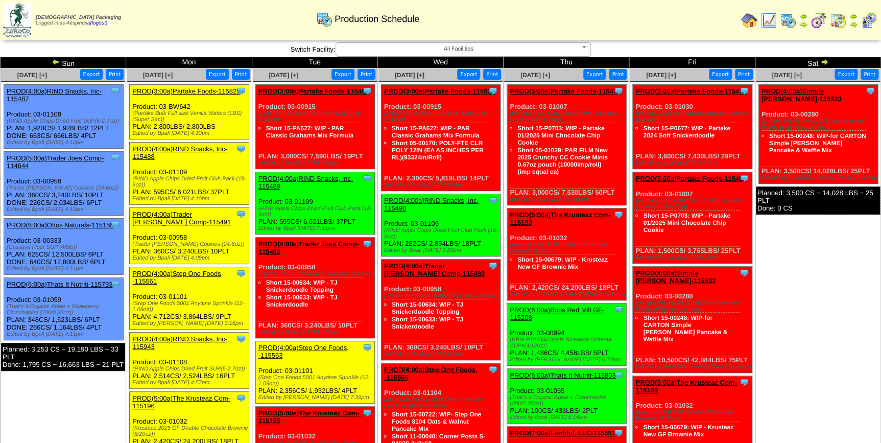
drag, startPoint x: 837, startPoint y: 231, endPoint x: 838, endPoint y: 237, distance: 5.7
click at [838, 234] on ul "Clone Item PROD(4:00a)Simple Mills-115523 Simple Mills ScheduleID: 115523 14028…" at bounding box center [818, 160] width 124 height 153
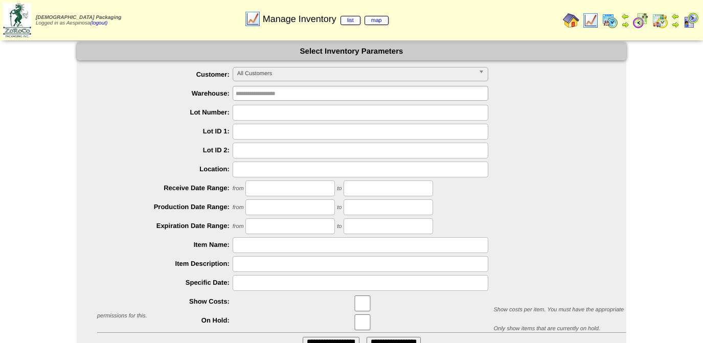
scroll to position [82, 0]
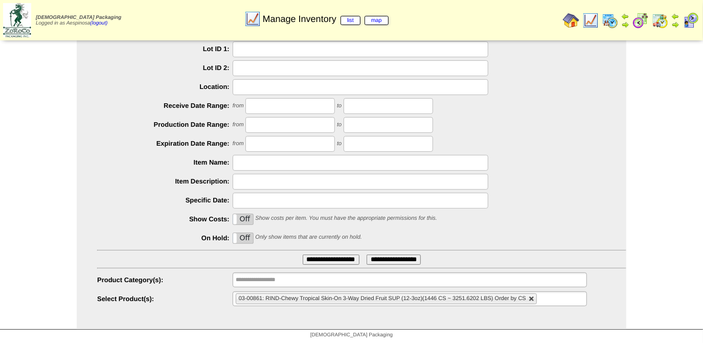
click at [528, 299] on link at bounding box center [531, 299] width 6 height 6
type input "**********"
click at [528, 299] on ul "**********" at bounding box center [410, 298] width 354 height 15
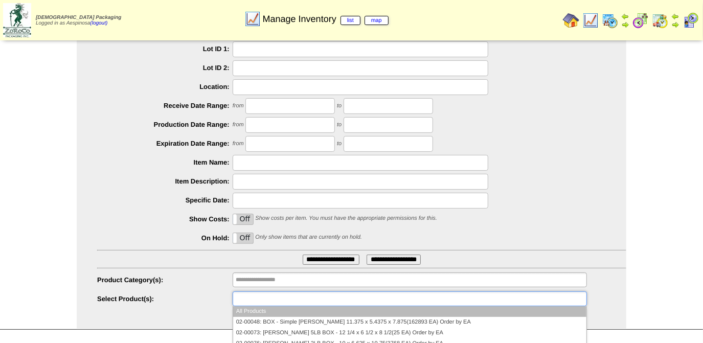
paste input "********"
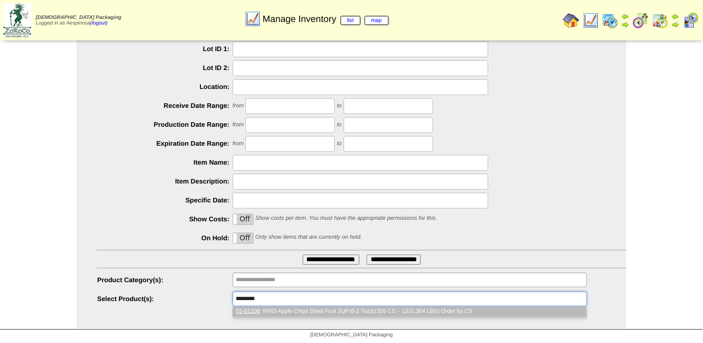
scroll to position [0, 0]
type input "********"
click at [327, 309] on li "03-01108 : RIND Apple Chips Dried Fruit SUP(6-2.7oz)(1326 CS ~ 1331.304 LBS) Or…" at bounding box center [409, 311] width 353 height 11
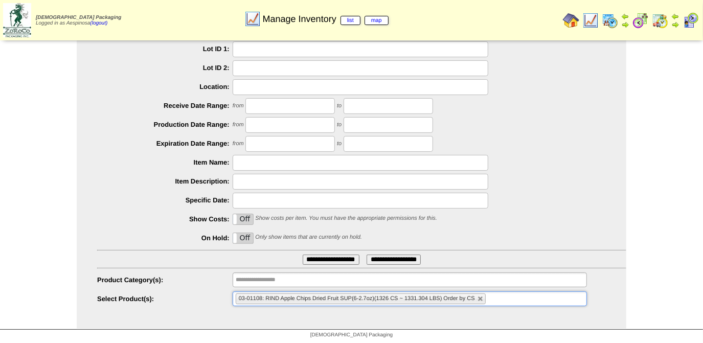
click at [327, 261] on input "**********" at bounding box center [331, 259] width 57 height 10
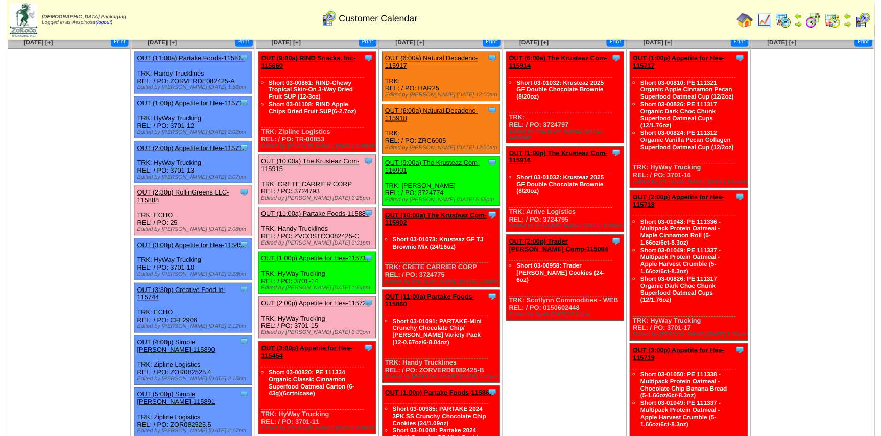
scroll to position [139, 0]
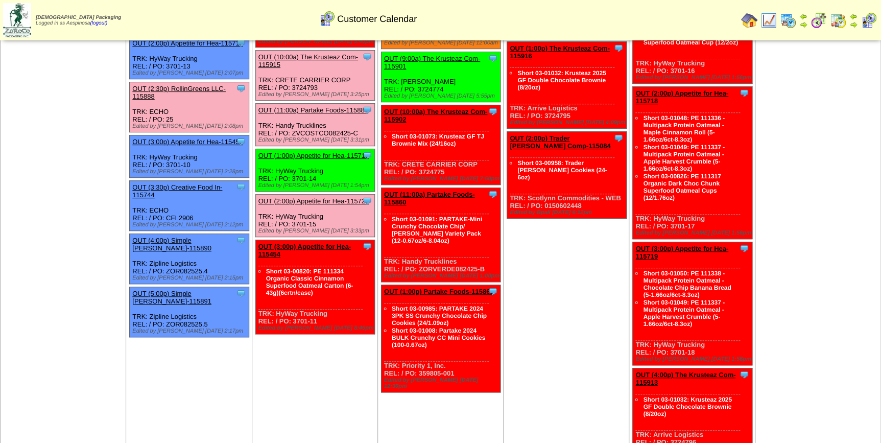
click at [339, 152] on link "OUT (1:00p) Appetite for Hea-115713" at bounding box center [314, 156] width 111 height 8
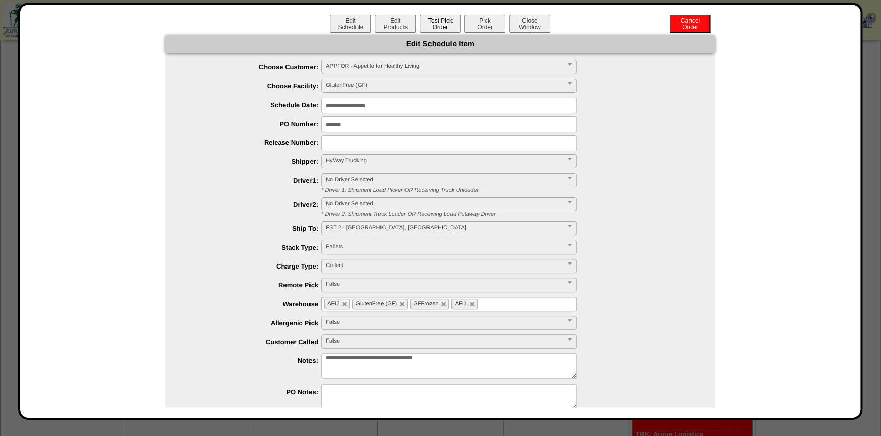
click at [434, 28] on button "Test Pick Order" at bounding box center [440, 24] width 41 height 18
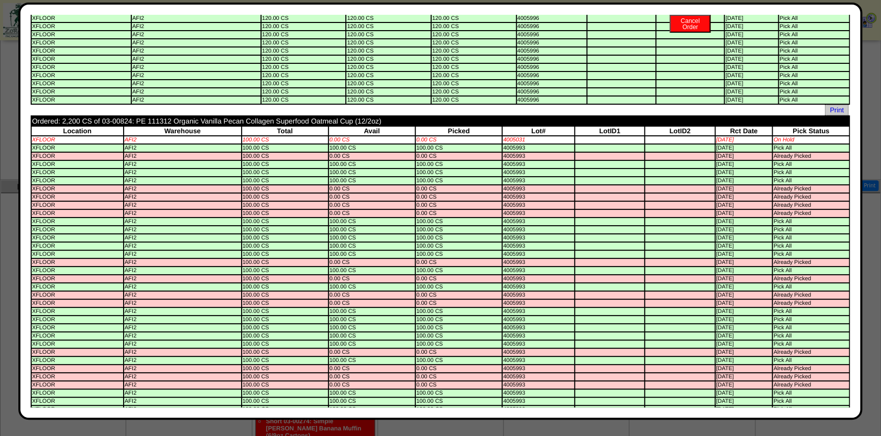
scroll to position [0, 0]
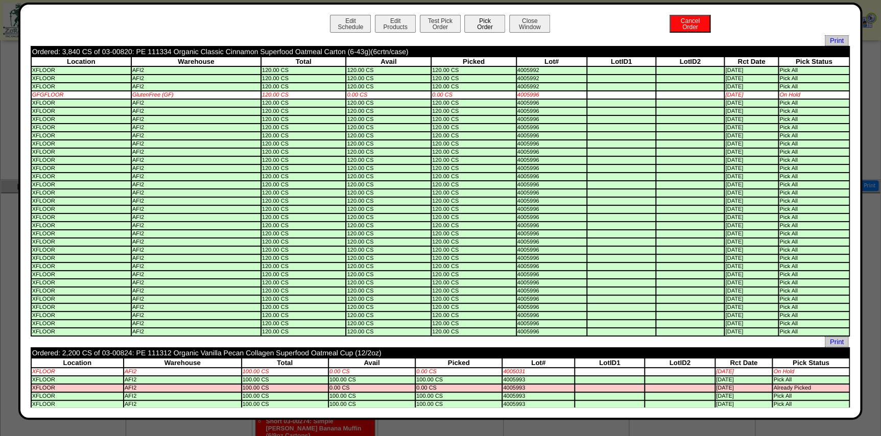
click at [483, 24] on button "Pick Order" at bounding box center [484, 24] width 41 height 18
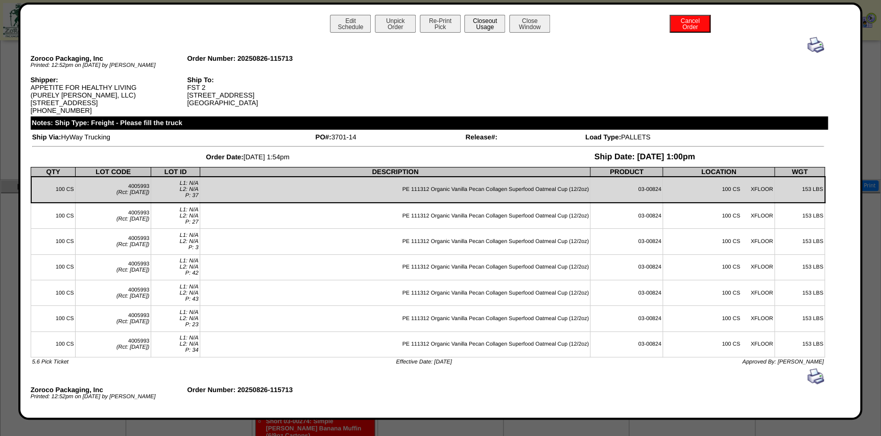
click at [481, 18] on button "Closeout Usage" at bounding box center [484, 24] width 41 height 18
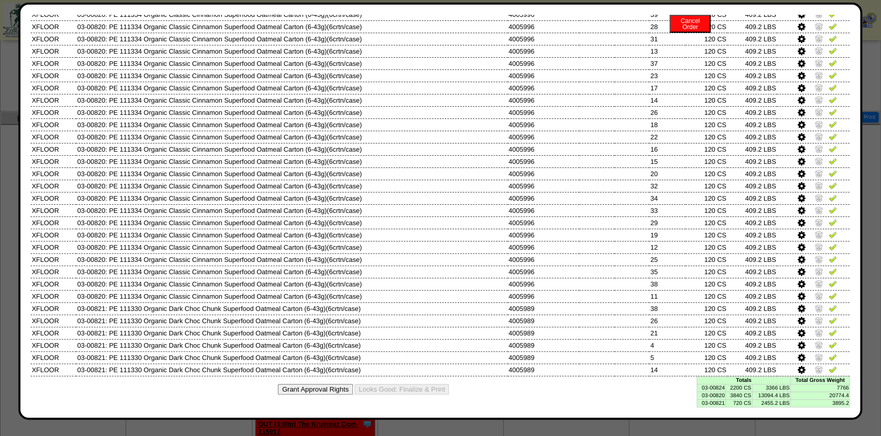
scroll to position [535, 0]
click at [701, 387] on td "03-00824" at bounding box center [711, 388] width 29 height 8
copy td "03-00824"
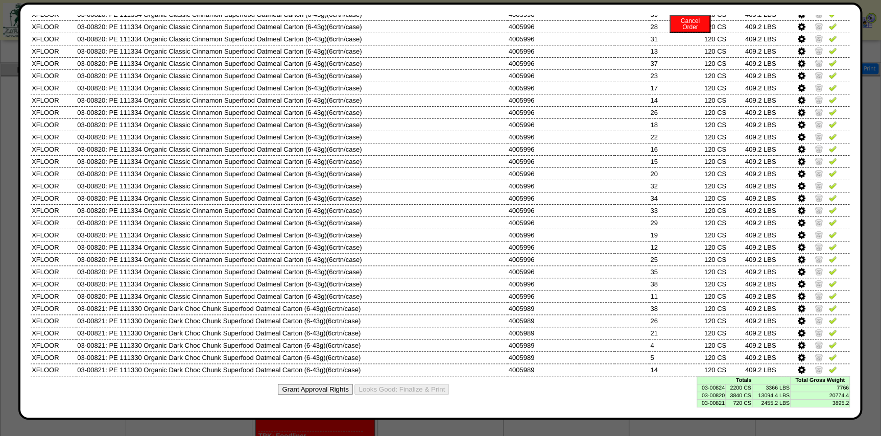
click at [699, 398] on td "03-00820" at bounding box center [711, 396] width 29 height 8
copy td "03-00820"
click at [705, 404] on td "03-00821" at bounding box center [711, 404] width 29 height 8
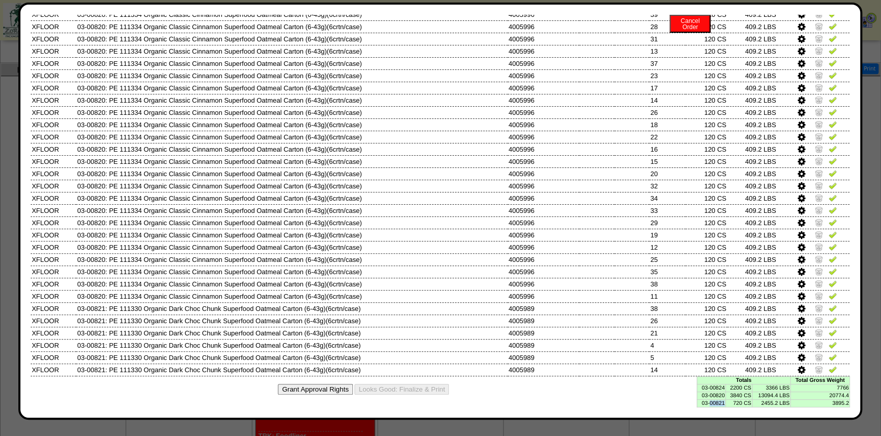
click at [705, 404] on td "03-00821" at bounding box center [711, 404] width 29 height 8
copy td "03-00821"
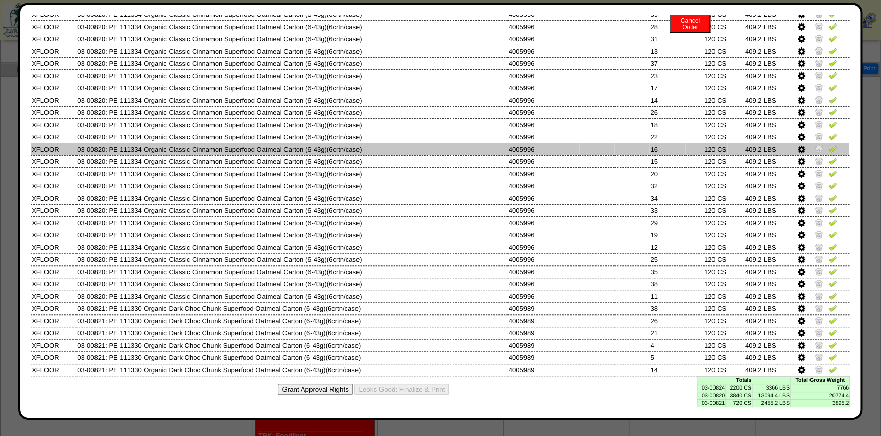
click at [541, 149] on td "4005996" at bounding box center [544, 149] width 72 height 12
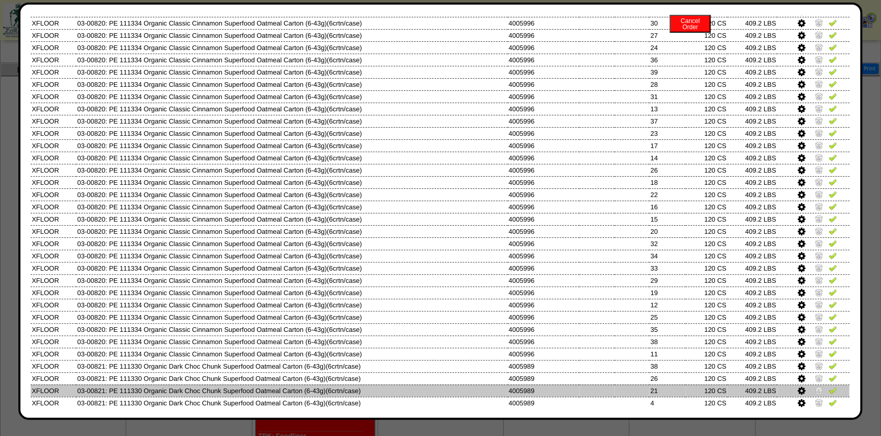
scroll to position [444, 0]
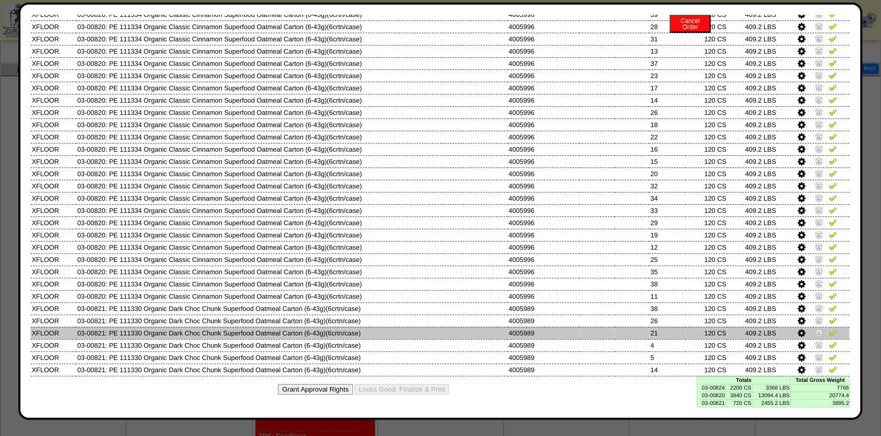
drag, startPoint x: 742, startPoint y: 387, endPoint x: 748, endPoint y: 334, distance: 52.9
click at [742, 387] on td "2200 CS" at bounding box center [739, 388] width 27 height 8
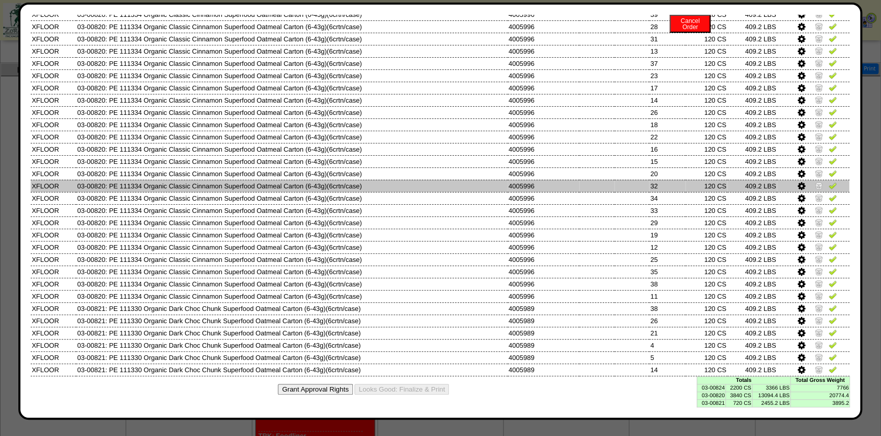
click at [715, 180] on td "120 CS" at bounding box center [706, 186] width 41 height 12
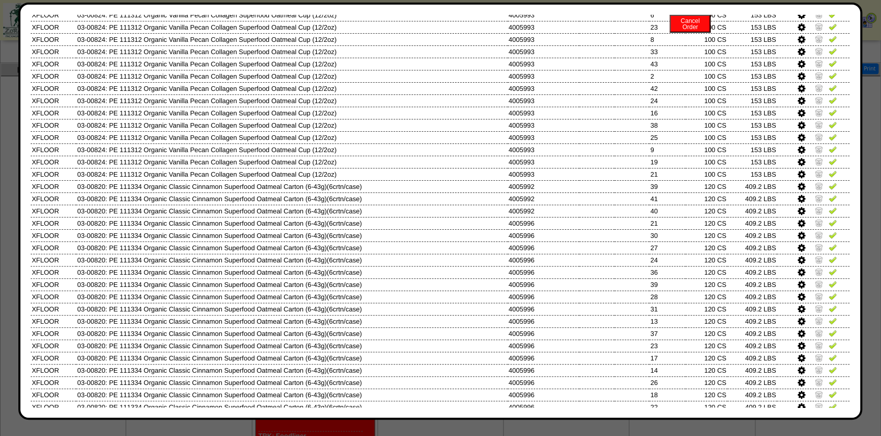
scroll to position [0, 0]
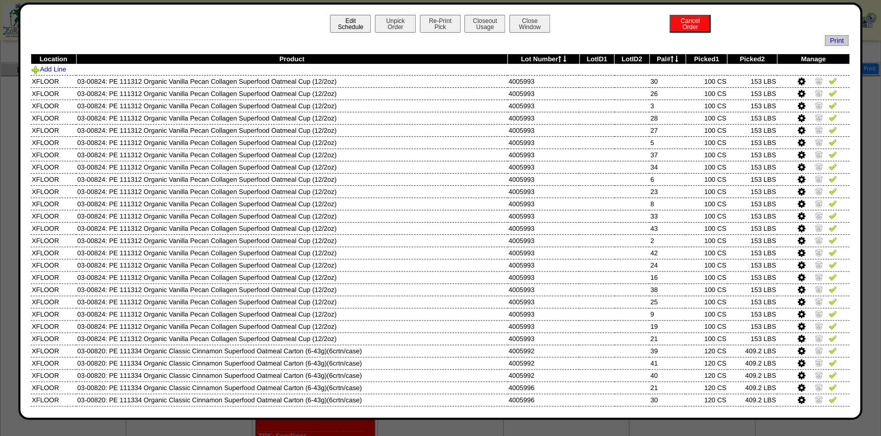
click at [363, 22] on button "Edit Schedule" at bounding box center [350, 24] width 41 height 18
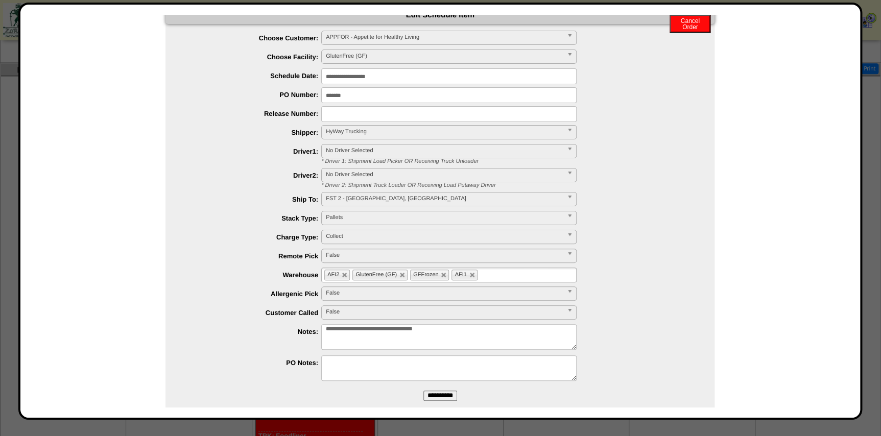
scroll to position [45, 0]
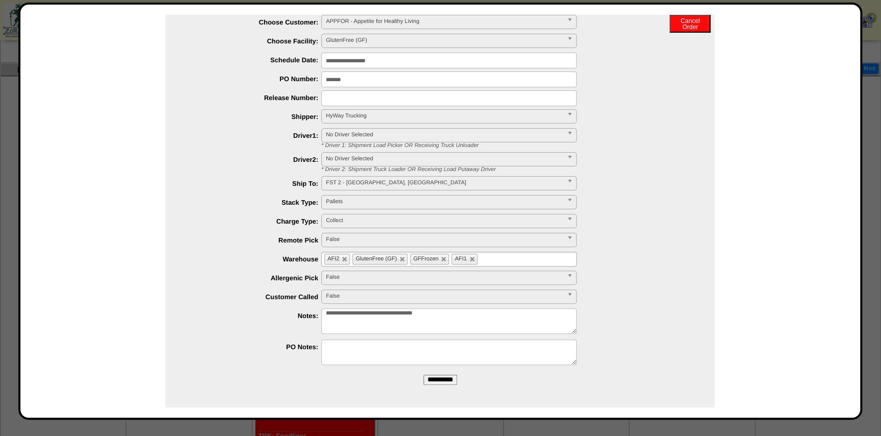
click at [475, 316] on textarea "**********" at bounding box center [448, 322] width 255 height 26
type textarea "**********"
click at [439, 383] on input "**********" at bounding box center [441, 380] width 34 height 10
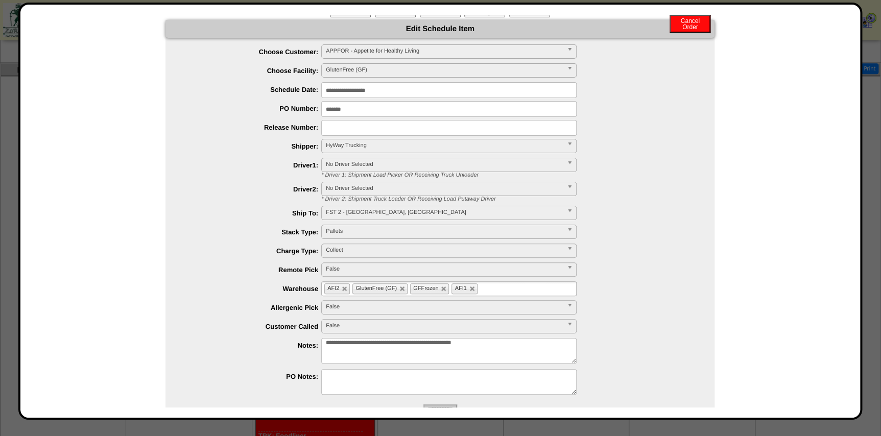
scroll to position [0, 0]
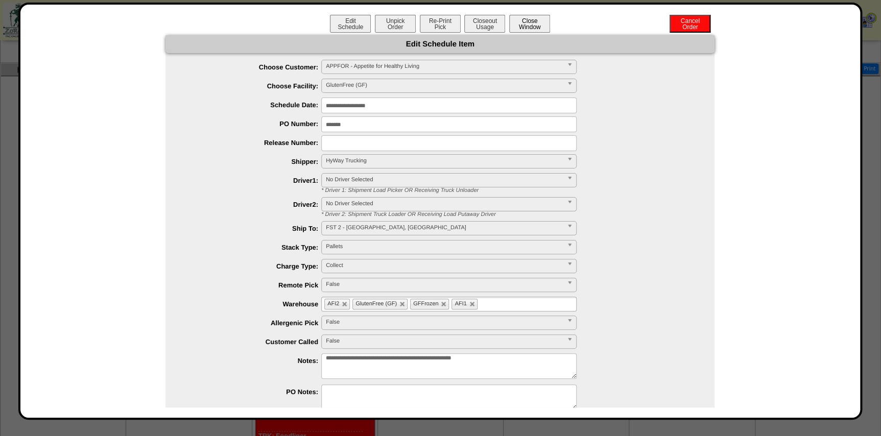
drag, startPoint x: 520, startPoint y: 31, endPoint x: 516, endPoint y: 25, distance: 7.4
click at [516, 25] on button "Close Window" at bounding box center [529, 24] width 41 height 18
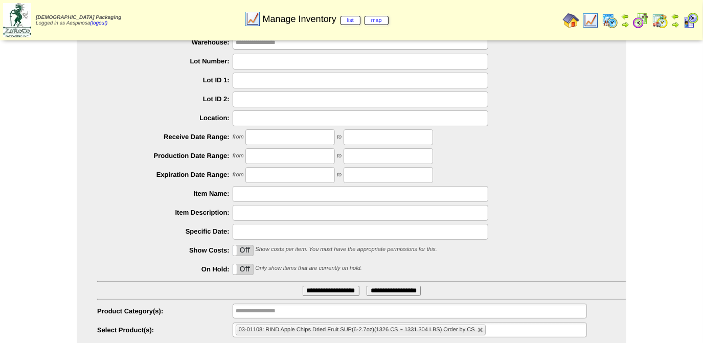
scroll to position [82, 0]
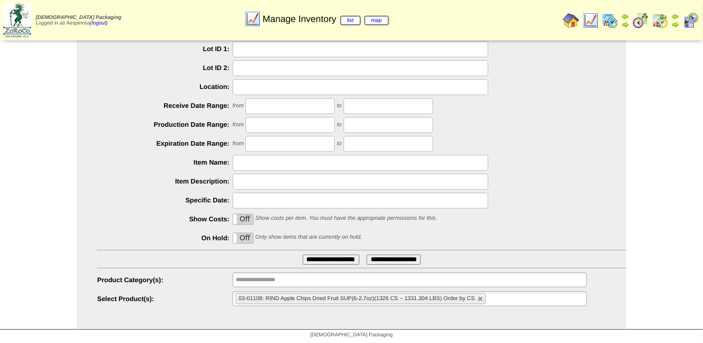
click at [479, 299] on link at bounding box center [480, 299] width 6 height 6
type input "**********"
click at [473, 296] on ul "**********" at bounding box center [410, 298] width 354 height 15
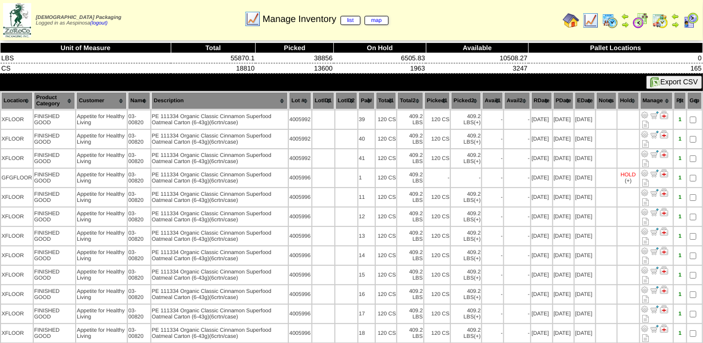
click at [431, 97] on th "Picked1" at bounding box center [437, 100] width 26 height 17
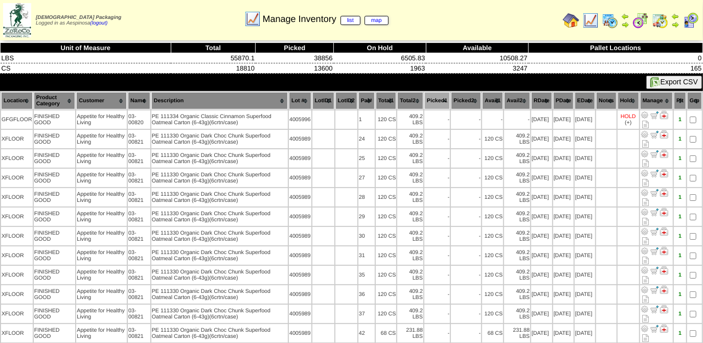
click at [431, 97] on th "Picked1" at bounding box center [437, 100] width 26 height 17
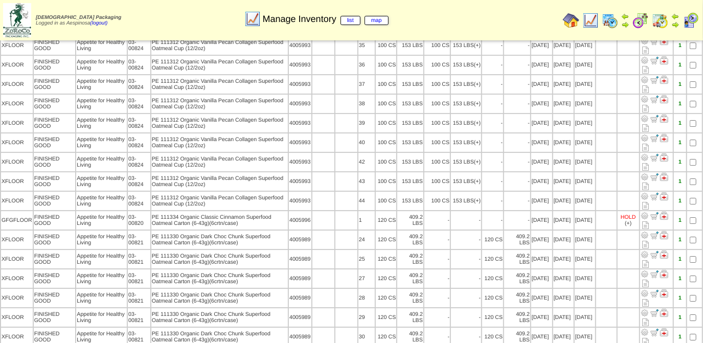
scroll to position [2183, 0]
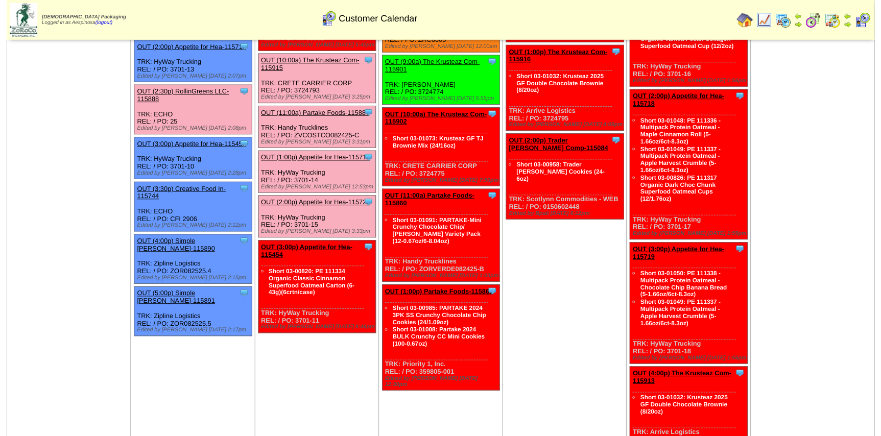
scroll to position [139, 0]
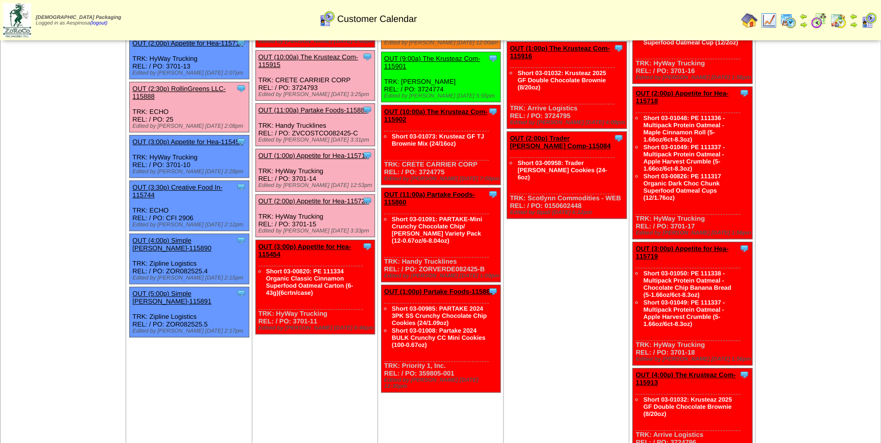
click at [324, 243] on link "OUT (3:00p) Appetite for Hea-115454" at bounding box center [305, 250] width 93 height 15
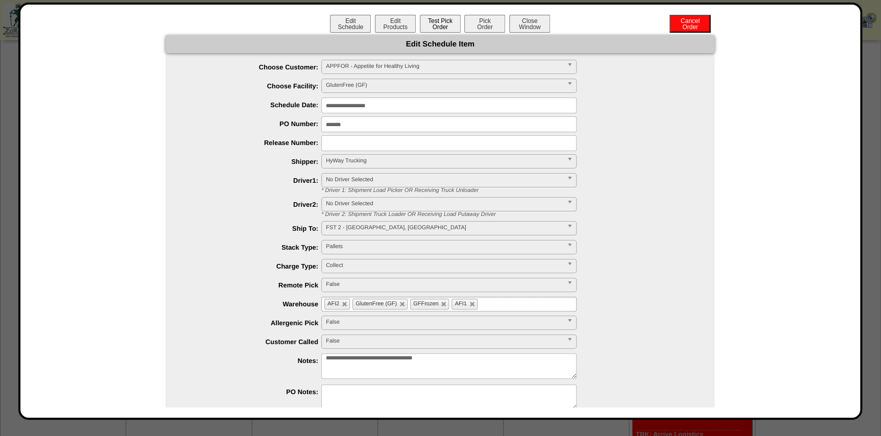
click at [426, 27] on button "Test Pick Order" at bounding box center [440, 24] width 41 height 18
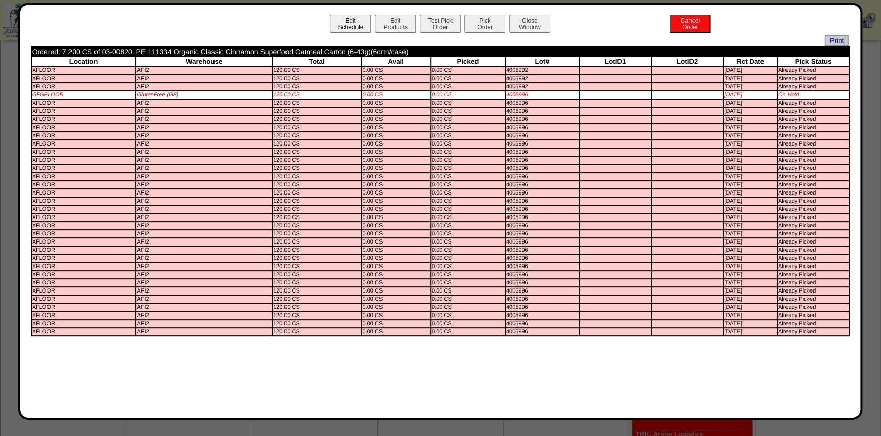
click at [342, 26] on button "Edit Schedule" at bounding box center [350, 24] width 41 height 18
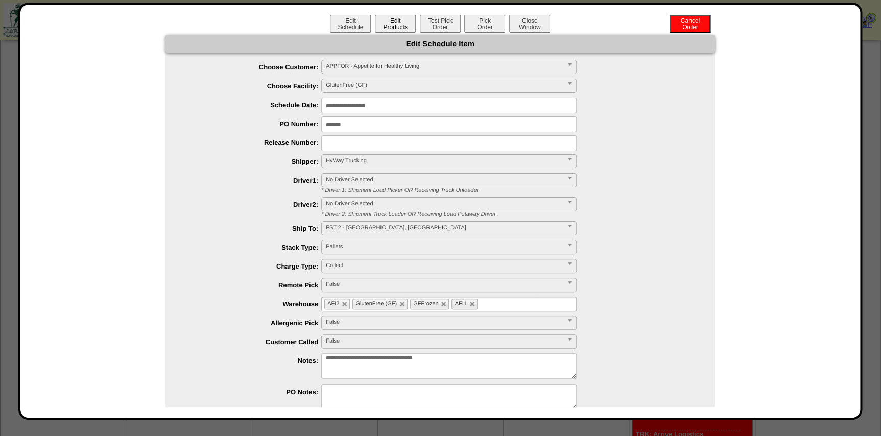
click at [398, 28] on button "Edit Products" at bounding box center [395, 24] width 41 height 18
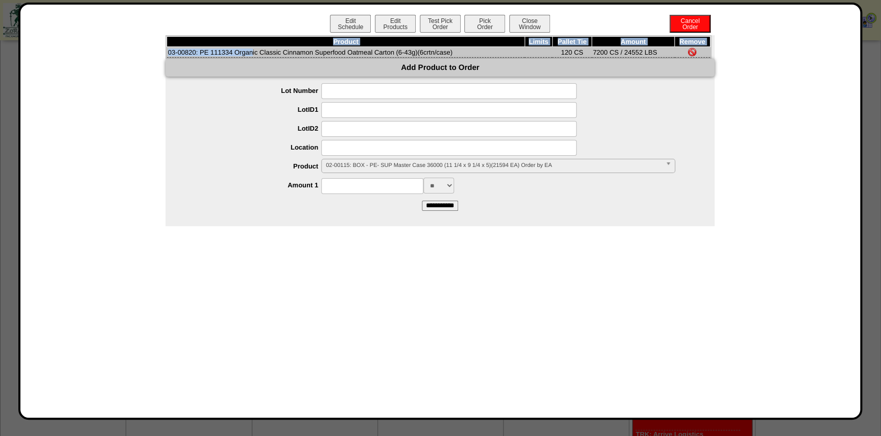
drag, startPoint x: 196, startPoint y: 53, endPoint x: 180, endPoint y: 53, distance: 15.8
click at [167, 55] on td "03-00820: PE 111334 Organic Classic Cinnamon Superfood Oatmeal Carton (6-43g)(6…" at bounding box center [346, 52] width 358 height 11
copy td "03-00820"
click at [534, 22] on button "Close Window" at bounding box center [529, 24] width 41 height 18
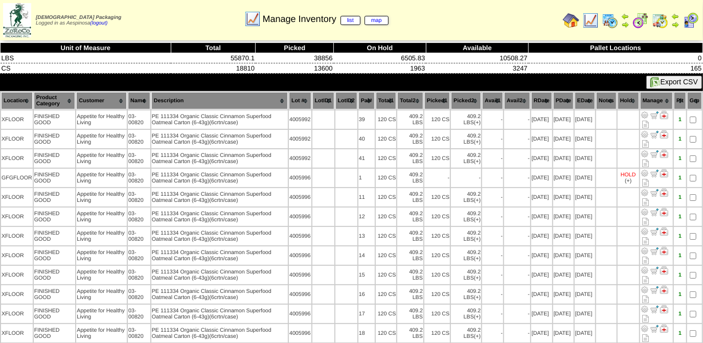
click at [439, 101] on th "Picked1" at bounding box center [437, 100] width 26 height 17
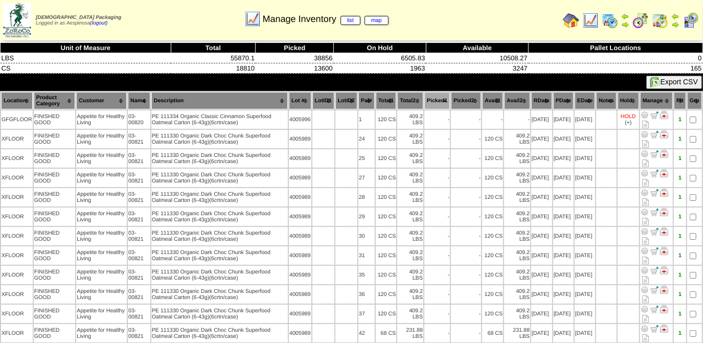
click at [439, 101] on th "Picked1" at bounding box center [437, 100] width 26 height 17
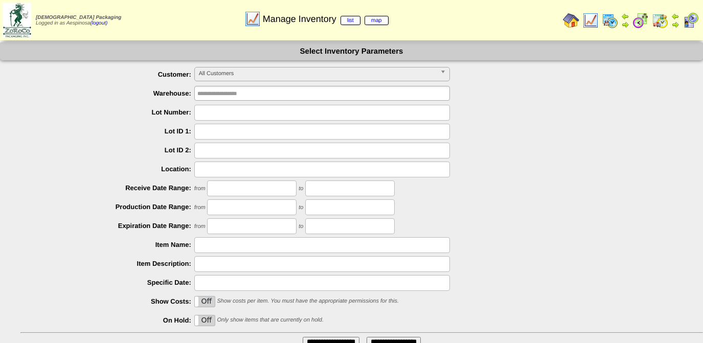
scroll to position [82, 0]
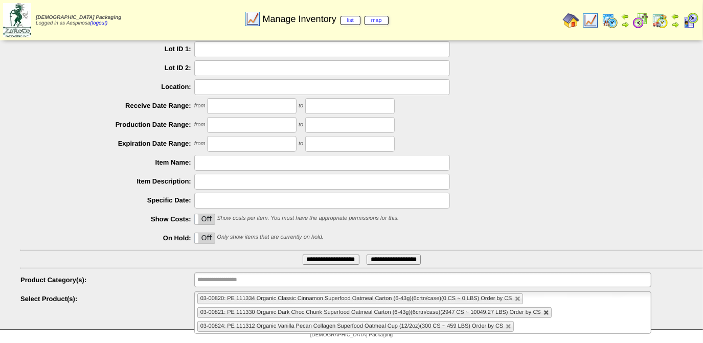
click at [543, 313] on link at bounding box center [546, 313] width 6 height 6
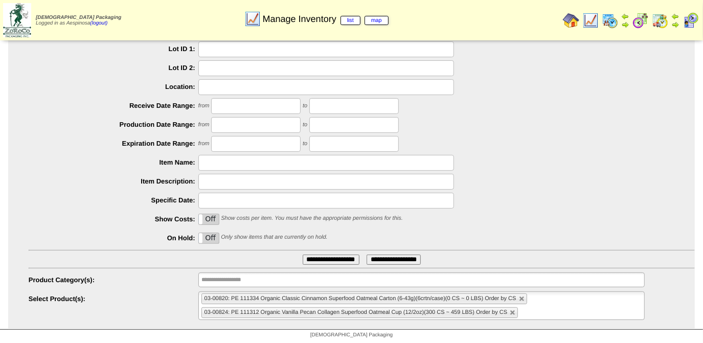
click at [511, 311] on link at bounding box center [512, 313] width 6 height 6
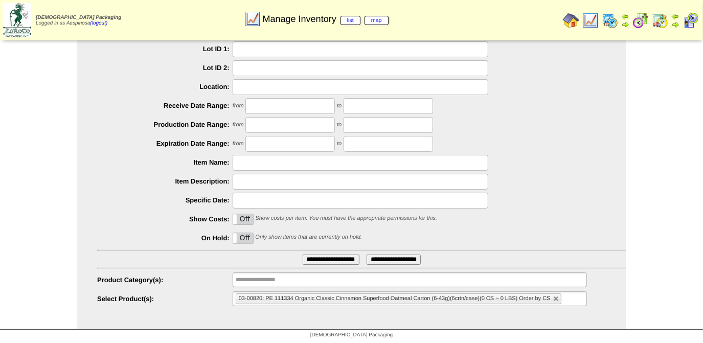
drag, startPoint x: 554, startPoint y: 301, endPoint x: 545, endPoint y: 303, distance: 9.4
click at [554, 301] on link at bounding box center [556, 299] width 6 height 6
type input "**********"
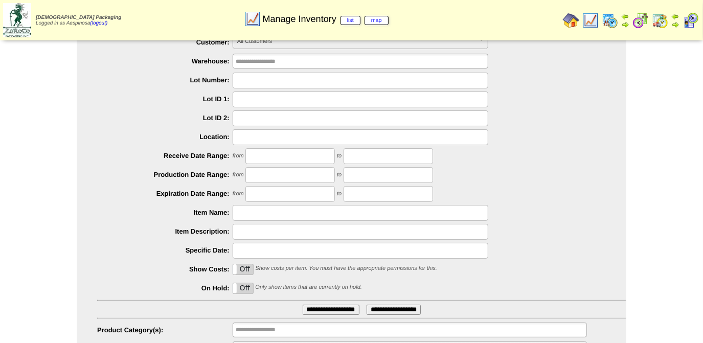
scroll to position [0, 0]
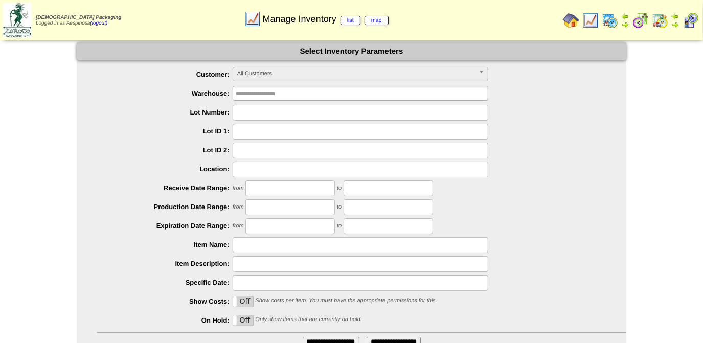
click at [283, 82] on div "**********" at bounding box center [361, 75] width 529 height 16
click at [286, 76] on span "All Customers" at bounding box center [355, 73] width 237 height 12
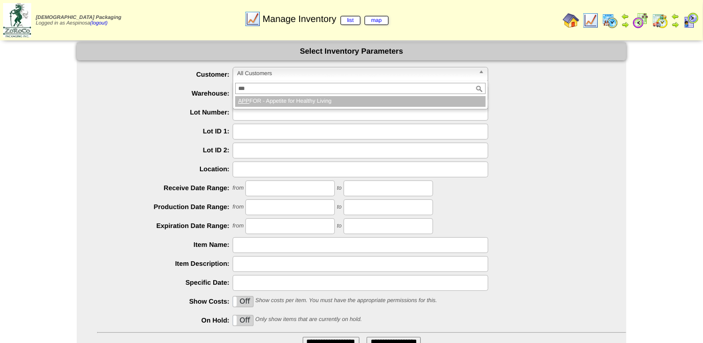
type input "***"
click at [328, 101] on li "APP FOR - Appetite for Healthy Living" at bounding box center [360, 101] width 250 height 11
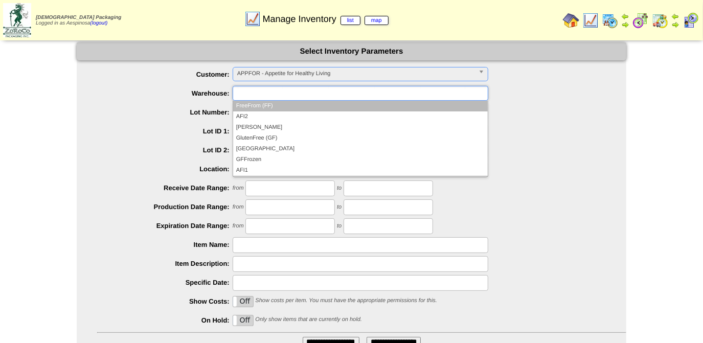
click at [303, 92] on ul at bounding box center [360, 93] width 255 height 15
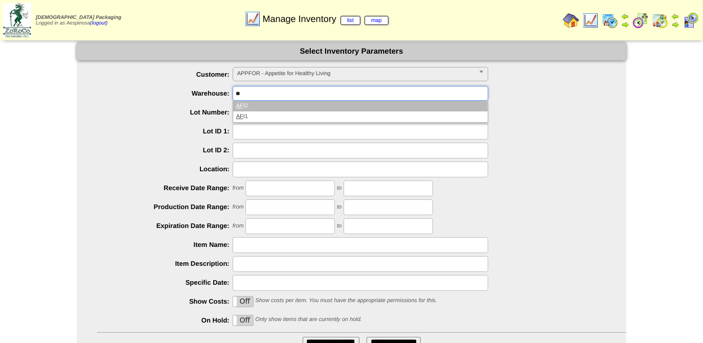
type input "**"
click at [274, 106] on li "AF I2" at bounding box center [360, 106] width 254 height 11
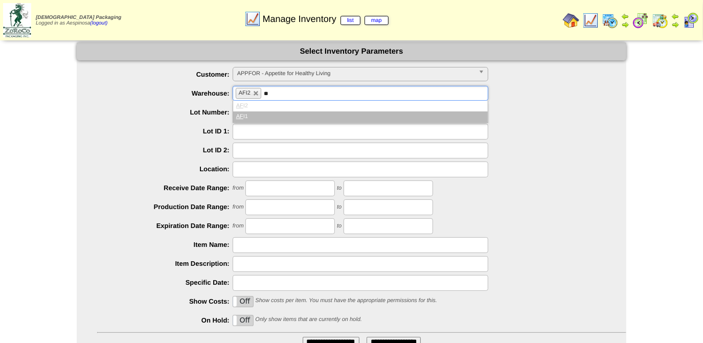
type input "**"
click at [274, 110] on li "AF I2" at bounding box center [360, 106] width 254 height 11
click at [276, 117] on li "AF I1" at bounding box center [360, 116] width 254 height 11
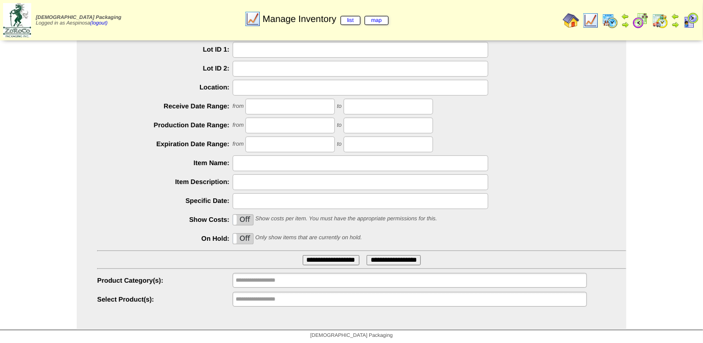
scroll to position [82, 0]
click at [295, 306] on div "**********" at bounding box center [361, 299] width 529 height 16
click at [294, 301] on input "text" at bounding box center [268, 298] width 65 height 13
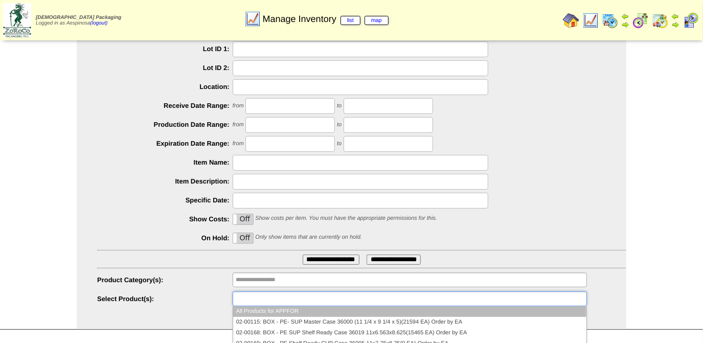
click at [294, 301] on input "text" at bounding box center [268, 298] width 65 height 13
click at [290, 285] on input "text" at bounding box center [268, 279] width 65 height 13
type input "**********"
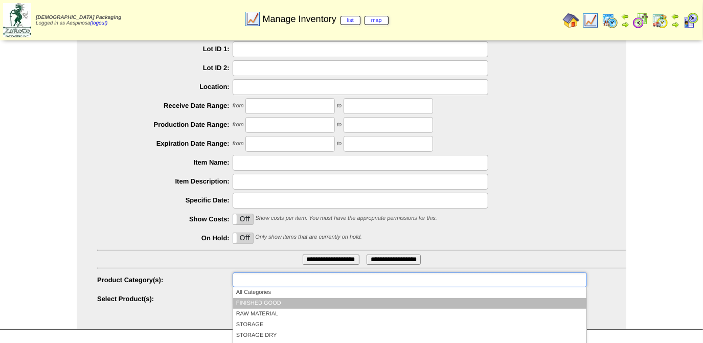
drag, startPoint x: 285, startPoint y: 298, endPoint x: 299, endPoint y: 289, distance: 16.3
click at [285, 299] on li "FINISHED GOOD" at bounding box center [409, 303] width 353 height 11
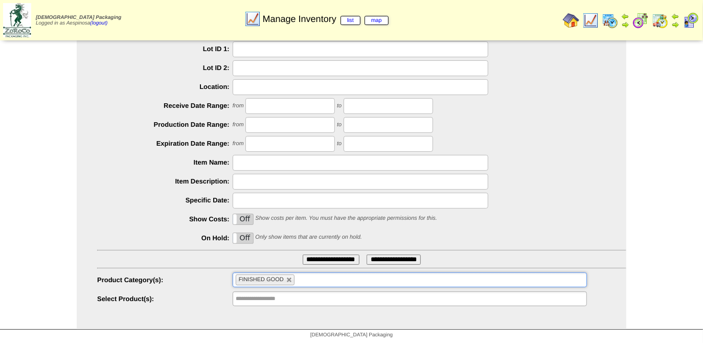
click at [334, 255] on input "**********" at bounding box center [331, 259] width 57 height 10
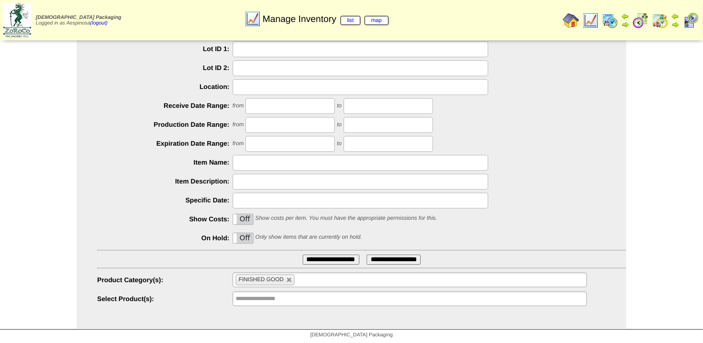
scroll to position [0, 0]
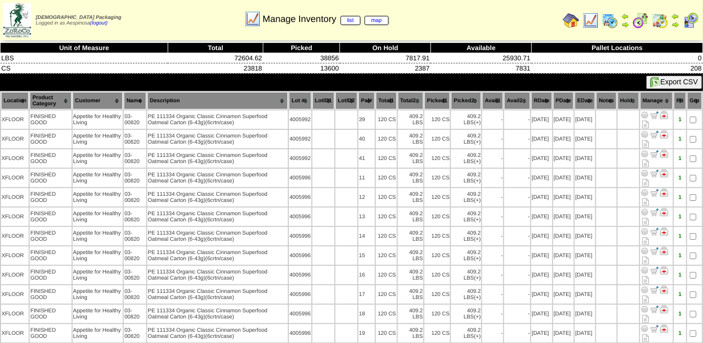
click at [437, 100] on th "Picked1" at bounding box center [437, 100] width 26 height 17
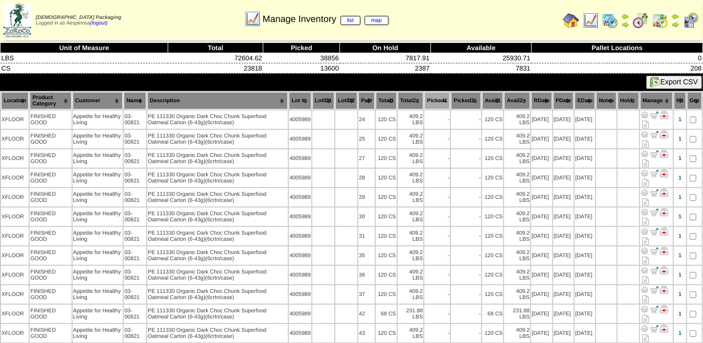
click at [437, 100] on th "Picked1" at bounding box center [437, 100] width 26 height 17
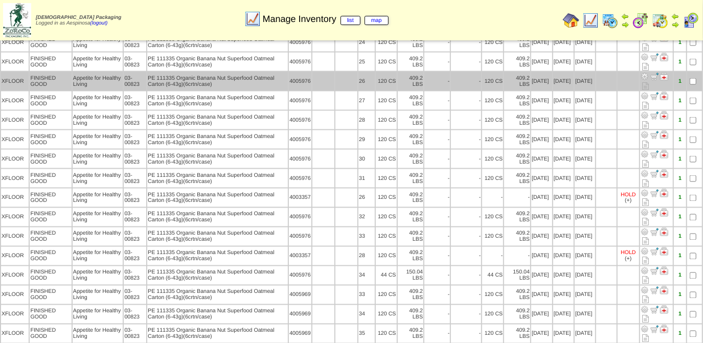
scroll to position [3674, 0]
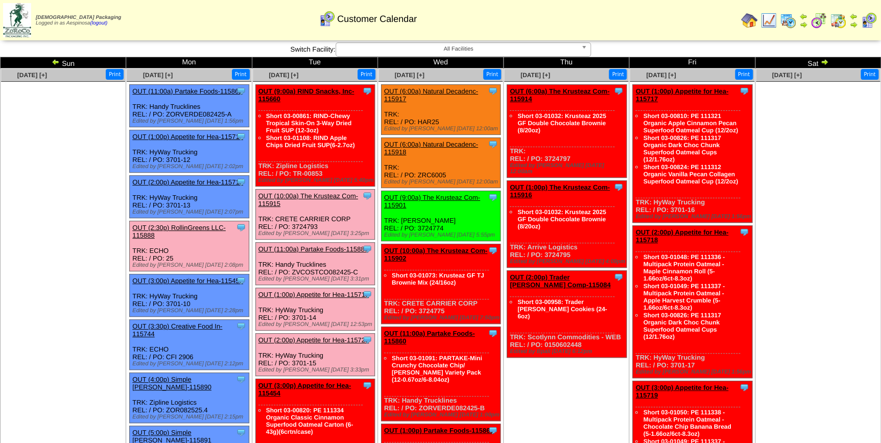
click at [428, 119] on div "Clone Item OUT (6:00a) Natural Decadenc-115917 Natural Decadence, LLC ScheduleI…" at bounding box center [441, 110] width 120 height 50
copy div "HAR25"
click at [434, 171] on div "Clone Item OUT (6:00a) Natural Decadenc-115918 Natural Decadence, LLC ScheduleI…" at bounding box center [441, 163] width 120 height 50
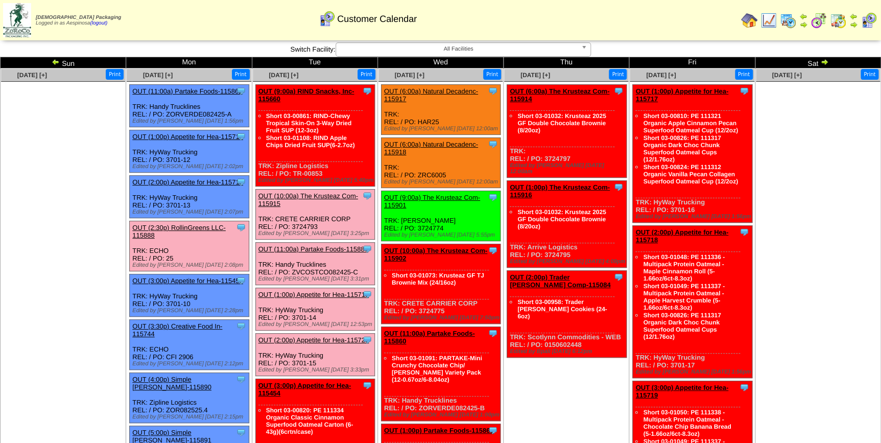
copy div "ZRC6005"
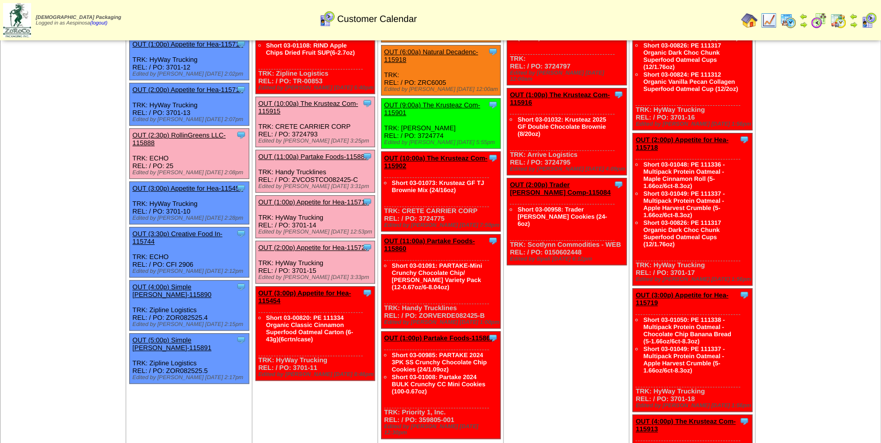
scroll to position [46, 0]
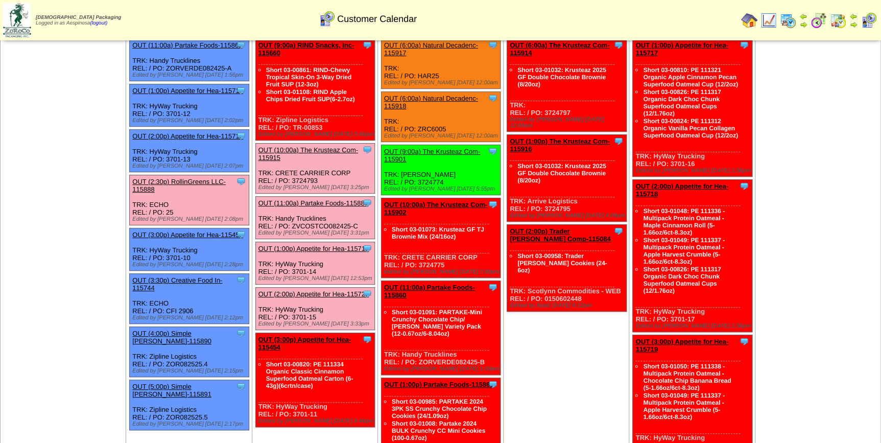
click at [436, 261] on div "Clone Item OUT (10:00a) The Krusteaz Com-115902 The Krusteaz Company ScheduleID…" at bounding box center [441, 238] width 120 height 80
copy div "3724775"
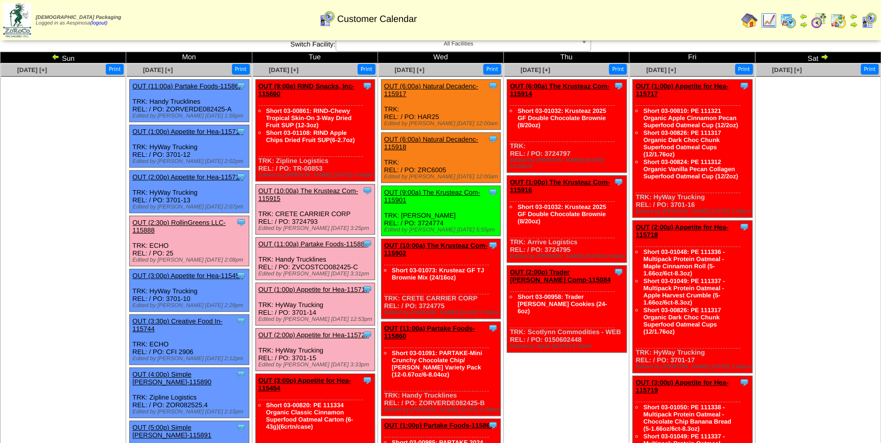
scroll to position [0, 0]
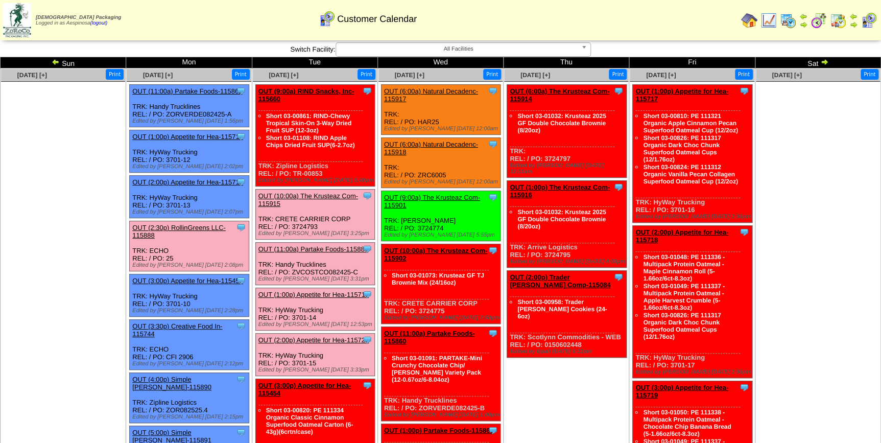
click at [556, 154] on div "Clone Item OUT (6:00a) The Krusteaz Com-115914 The Krusteaz Company ScheduleID:…" at bounding box center [567, 131] width 120 height 93
copy div "3724797"
click at [829, 228] on ul at bounding box center [818, 158] width 124 height 153
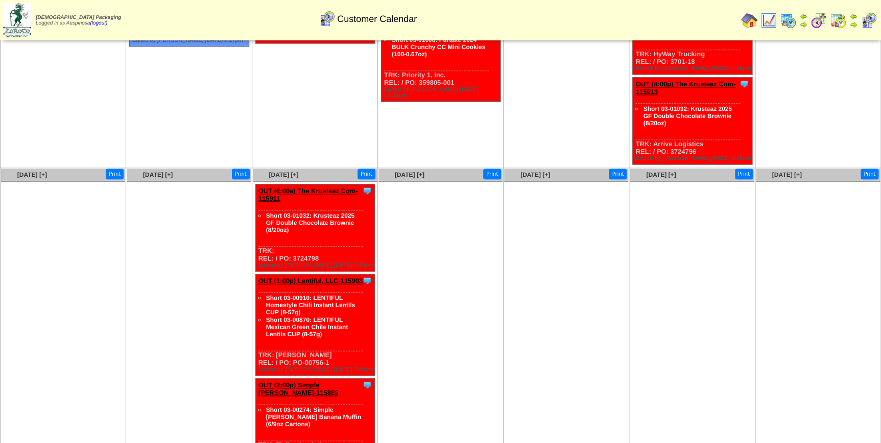
scroll to position [435, 0]
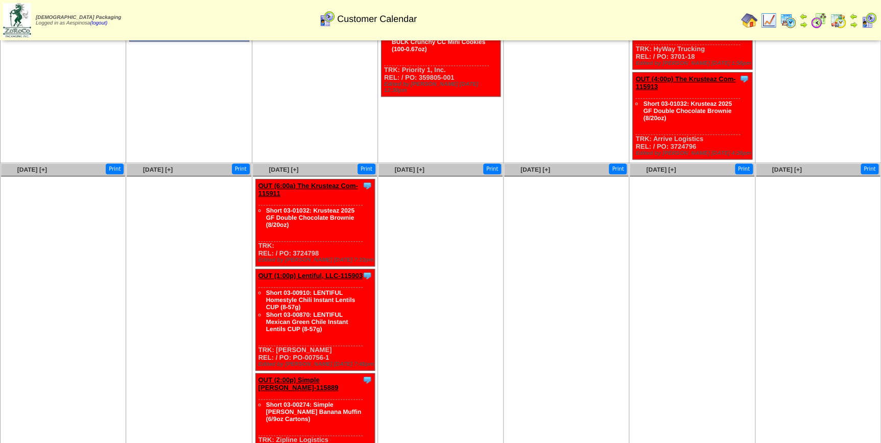
click at [310, 243] on div "Clone Item OUT (6:00a) The Krusteaz Com-115911 The Krusteaz Company ScheduleID:…" at bounding box center [315, 222] width 120 height 87
copy div "3724798"
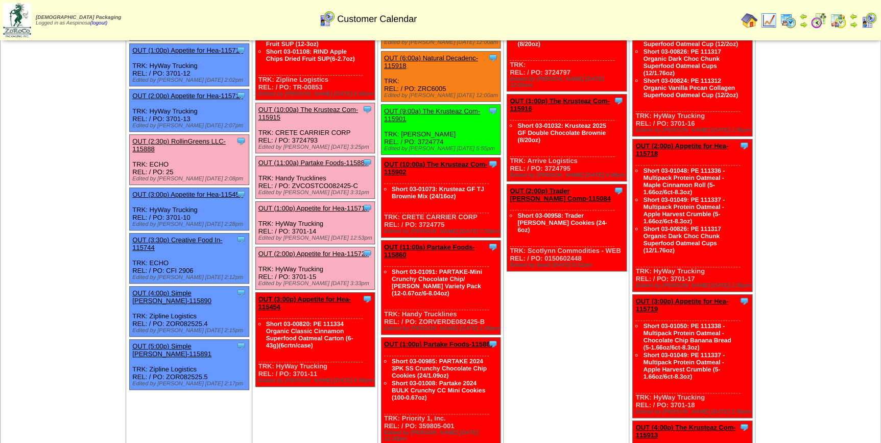
scroll to position [0, 0]
